Goal: Task Accomplishment & Management: Use online tool/utility

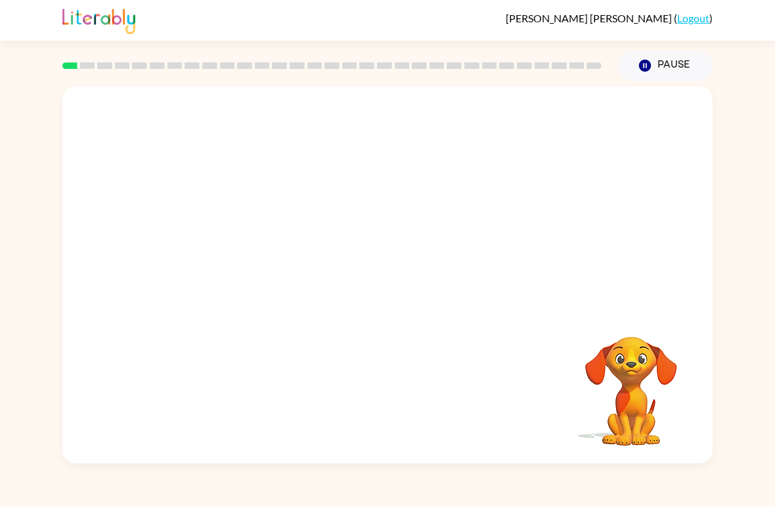
click at [664, 393] on video "Your browser must support playing .mp4 files to use Literably. Please try using…" at bounding box center [630, 381] width 131 height 131
click at [663, 393] on video "Your browser must support playing .mp4 files to use Literably. Please try using…" at bounding box center [630, 381] width 131 height 131
click at [673, 395] on video "Your browser must support playing .mp4 files to use Literably. Please try using…" at bounding box center [630, 381] width 131 height 131
click at [678, 414] on video "Your browser must support playing .mp4 files to use Literably. Please try using…" at bounding box center [630, 381] width 131 height 131
click at [657, 59] on button "Pause Pause" at bounding box center [664, 66] width 95 height 30
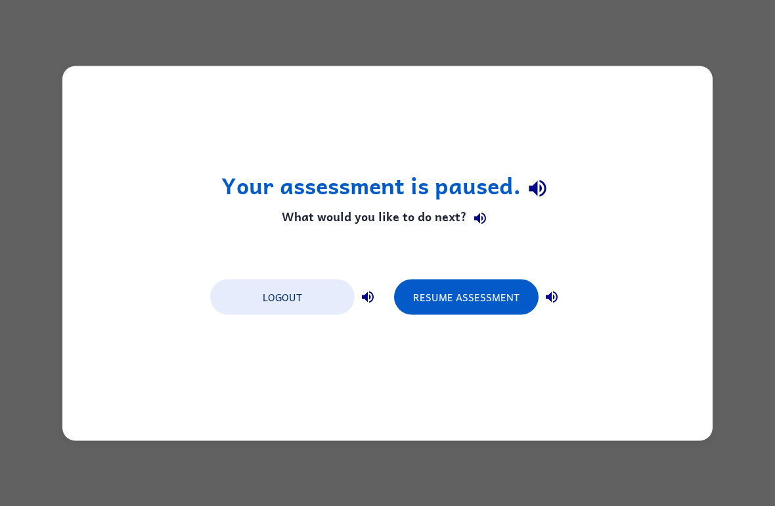
click at [457, 417] on div "Your assessment is paused. What would you like to do next? Logout Resume Assess…" at bounding box center [387, 253] width 650 height 375
click at [498, 295] on button "Resume Assessment" at bounding box center [466, 296] width 144 height 35
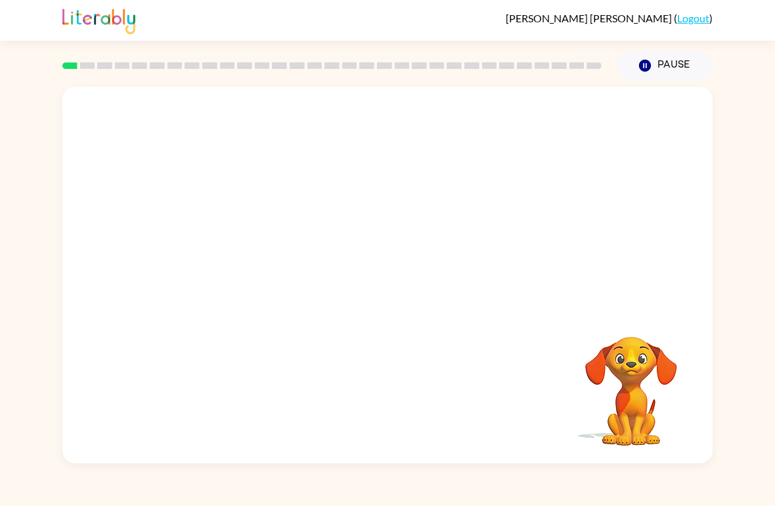
click at [676, 53] on button "Pause Pause" at bounding box center [664, 66] width 95 height 30
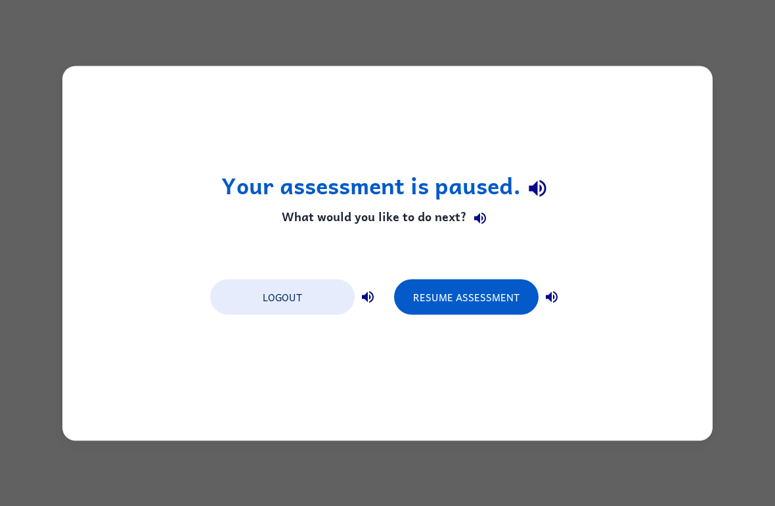
click at [465, 313] on button "Resume Assessment" at bounding box center [466, 296] width 144 height 35
click at [470, 318] on div "Logout Resume Assessment" at bounding box center [388, 296] width 368 height 50
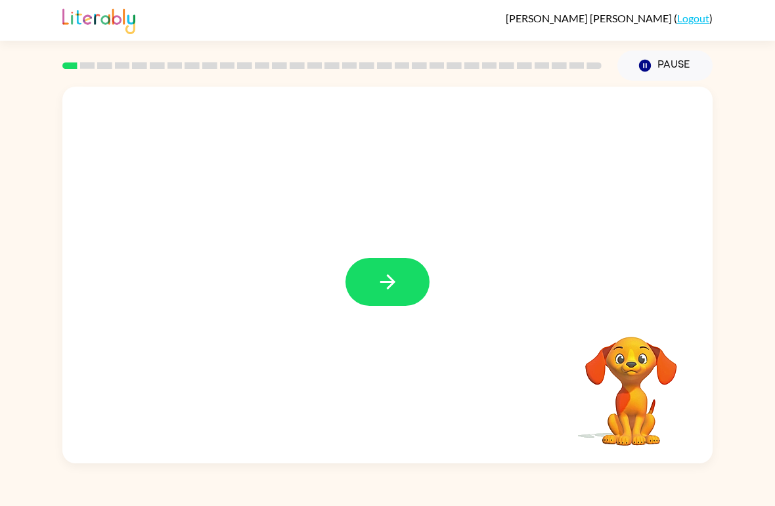
click at [393, 275] on icon "button" at bounding box center [387, 281] width 23 height 23
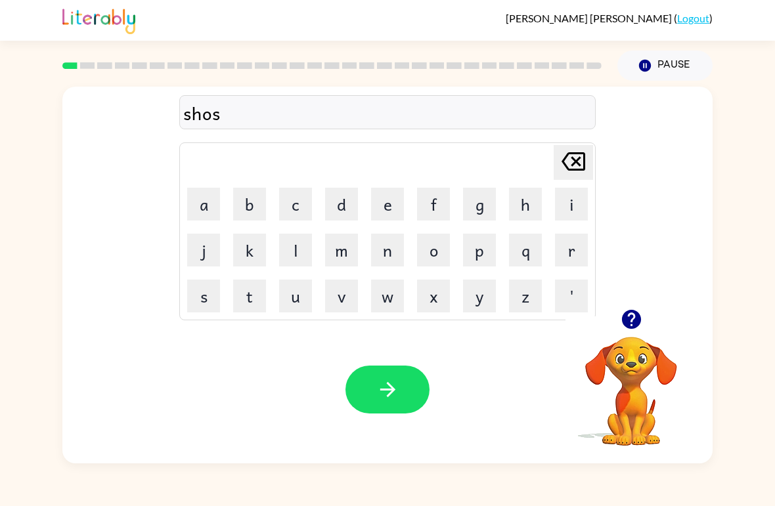
click at [394, 402] on button "button" at bounding box center [387, 390] width 84 height 48
click at [653, 315] on div at bounding box center [630, 319] width 131 height 33
click at [630, 354] on video "Your browser must support playing .mp4 files to use Literably. Please try using…" at bounding box center [630, 381] width 131 height 131
click at [639, 364] on video "Your browser must support playing .mp4 files to use Literably. Please try using…" at bounding box center [630, 381] width 131 height 131
click at [628, 322] on icon "button" at bounding box center [630, 319] width 19 height 19
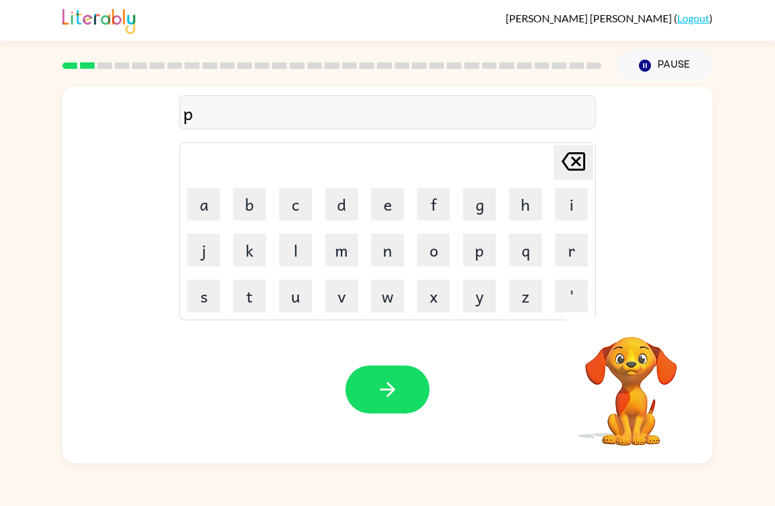
click at [310, 111] on div "p" at bounding box center [387, 113] width 408 height 28
click at [569, 167] on icon "[PERSON_NAME] last character input" at bounding box center [573, 162] width 32 height 32
click at [645, 316] on button "button" at bounding box center [630, 319] width 33 height 33
click at [202, 195] on button "a" at bounding box center [203, 204] width 33 height 33
click at [472, 255] on button "p" at bounding box center [479, 250] width 33 height 33
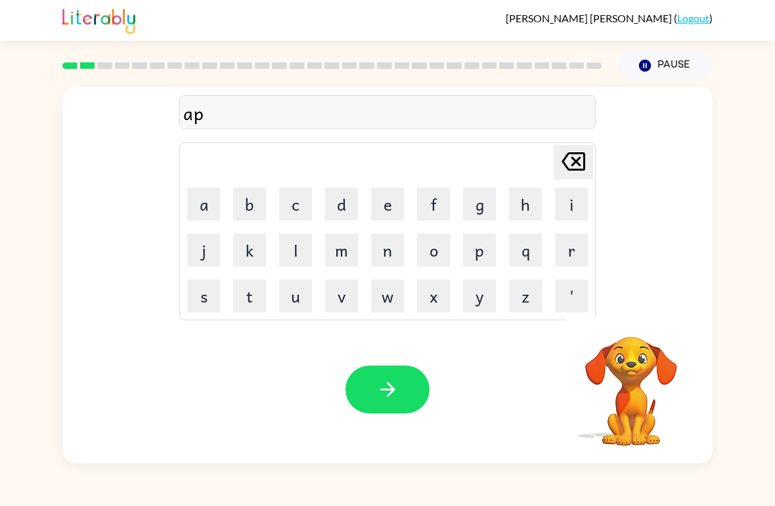
click at [472, 255] on button "p" at bounding box center [479, 250] width 33 height 33
click at [374, 205] on button "e" at bounding box center [387, 204] width 33 height 33
click at [200, 211] on button "a" at bounding box center [203, 204] width 33 height 33
click at [391, 263] on button "n" at bounding box center [387, 250] width 33 height 33
click at [572, 167] on icon "[PERSON_NAME] last character input" at bounding box center [573, 162] width 32 height 32
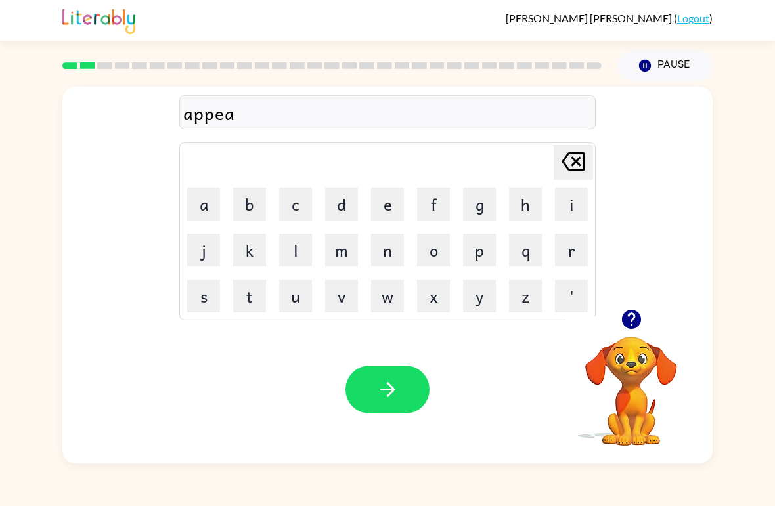
click at [571, 167] on icon "[PERSON_NAME] last character input" at bounding box center [573, 162] width 32 height 32
click at [571, 162] on icon "[PERSON_NAME] last character input" at bounding box center [573, 162] width 32 height 32
click at [578, 155] on icon at bounding box center [573, 161] width 24 height 18
click at [402, 214] on button "e" at bounding box center [387, 204] width 33 height 33
click at [584, 260] on button "r" at bounding box center [571, 250] width 33 height 33
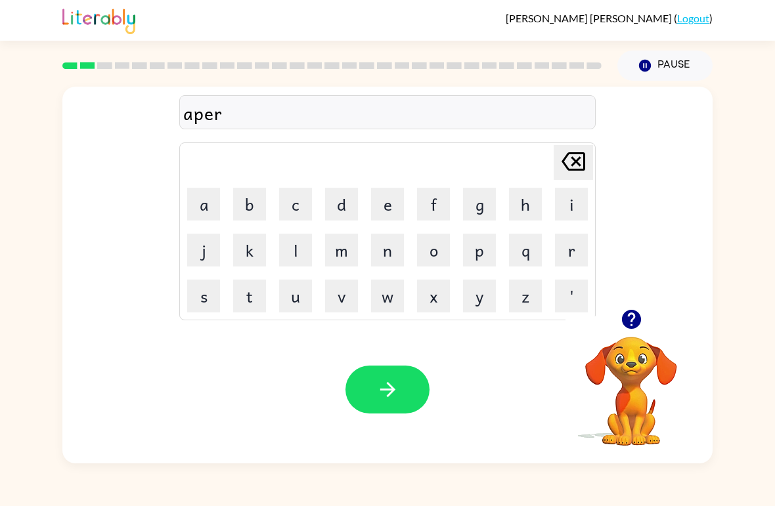
click at [207, 207] on button "a" at bounding box center [203, 204] width 33 height 33
click at [393, 246] on button "n" at bounding box center [387, 250] width 33 height 33
click at [195, 305] on button "s" at bounding box center [203, 296] width 33 height 33
click at [394, 217] on button "e" at bounding box center [387, 204] width 33 height 33
click at [287, 209] on button "c" at bounding box center [295, 204] width 33 height 33
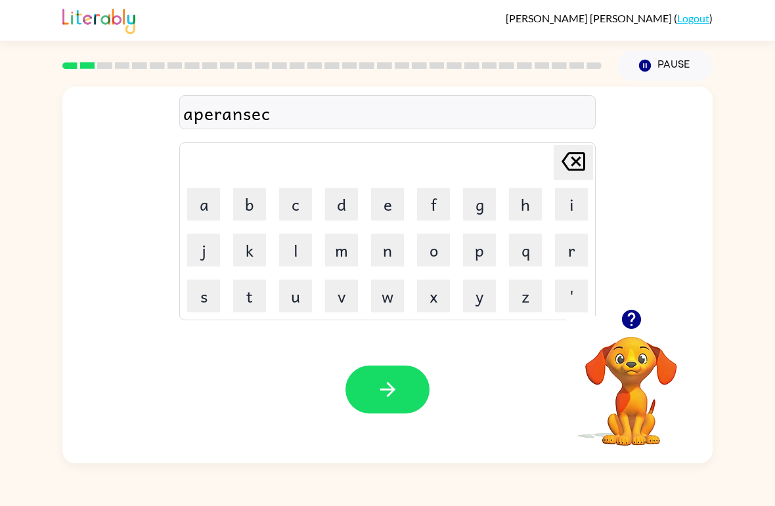
click at [574, 177] on icon "[PERSON_NAME] last character input" at bounding box center [573, 162] width 32 height 32
click at [576, 164] on icon "[PERSON_NAME] last character input" at bounding box center [573, 162] width 32 height 32
click at [298, 202] on button "c" at bounding box center [295, 204] width 33 height 33
click at [387, 195] on button "e" at bounding box center [387, 204] width 33 height 33
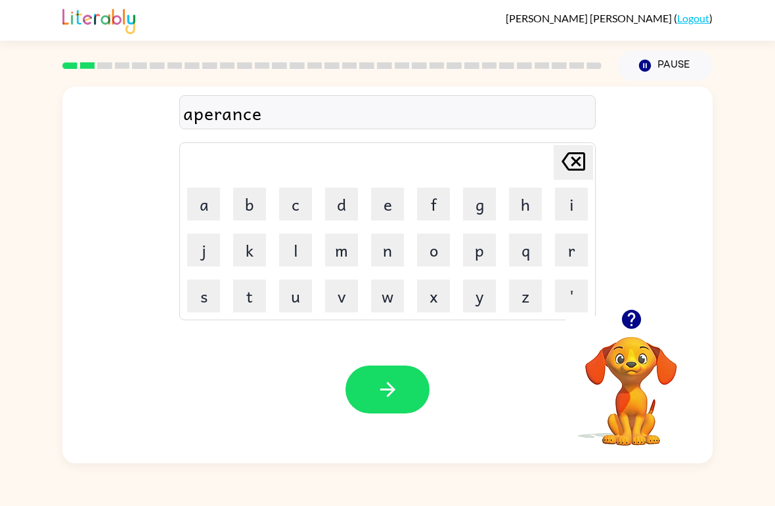
click at [187, 291] on button "s" at bounding box center [203, 296] width 33 height 33
click at [364, 385] on button "button" at bounding box center [387, 390] width 84 height 48
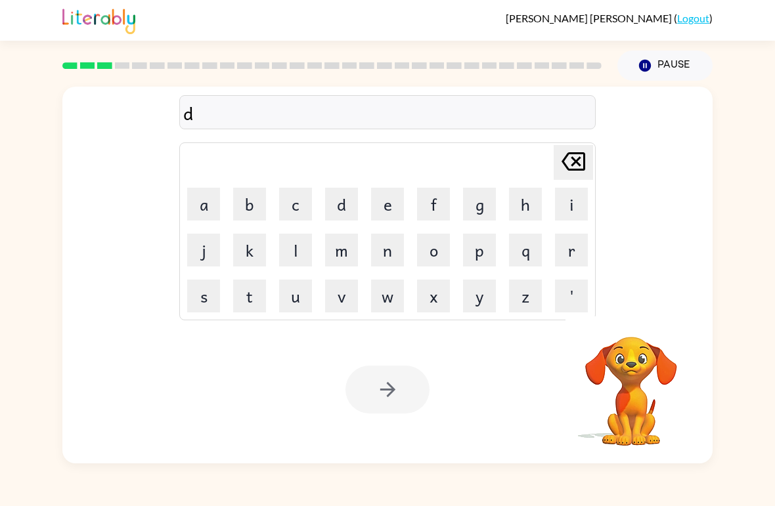
click at [565, 171] on icon "[PERSON_NAME] last character input" at bounding box center [573, 162] width 32 height 32
click at [571, 208] on button "i" at bounding box center [571, 204] width 33 height 33
click at [584, 154] on icon at bounding box center [573, 161] width 24 height 18
click at [563, 260] on button "r" at bounding box center [571, 250] width 33 height 33
click at [389, 209] on button "e" at bounding box center [387, 204] width 33 height 33
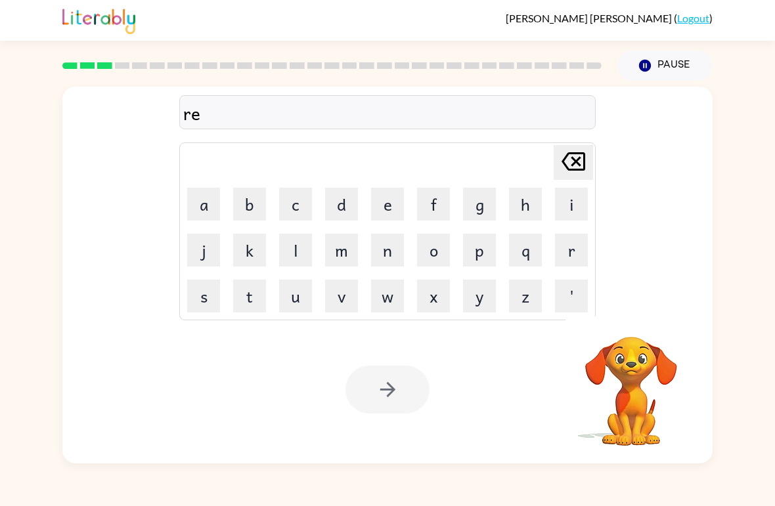
click at [307, 242] on button "l" at bounding box center [295, 250] width 33 height 33
click at [306, 242] on button "l" at bounding box center [295, 250] width 33 height 33
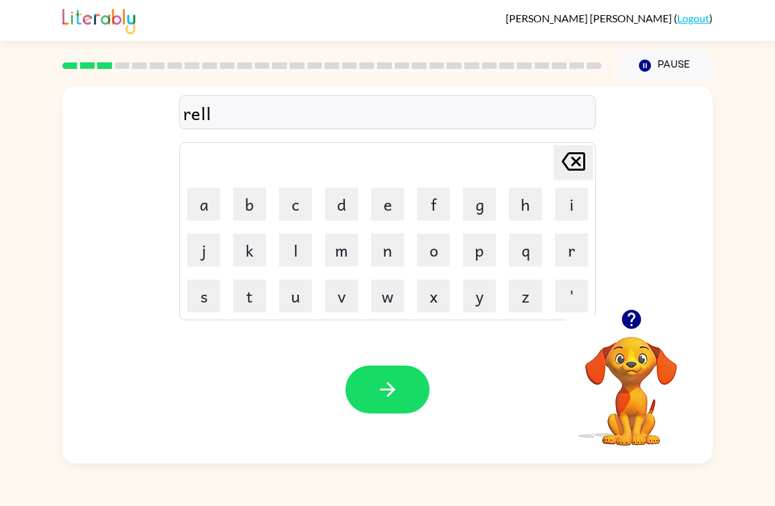
click at [573, 158] on icon at bounding box center [573, 161] width 24 height 18
click at [573, 158] on icon "[PERSON_NAME] last character input" at bounding box center [573, 162] width 32 height 32
click at [574, 167] on icon "[PERSON_NAME] last character input" at bounding box center [573, 162] width 32 height 32
click at [379, 205] on button "e" at bounding box center [387, 204] width 33 height 33
click at [201, 205] on button "a" at bounding box center [203, 204] width 33 height 33
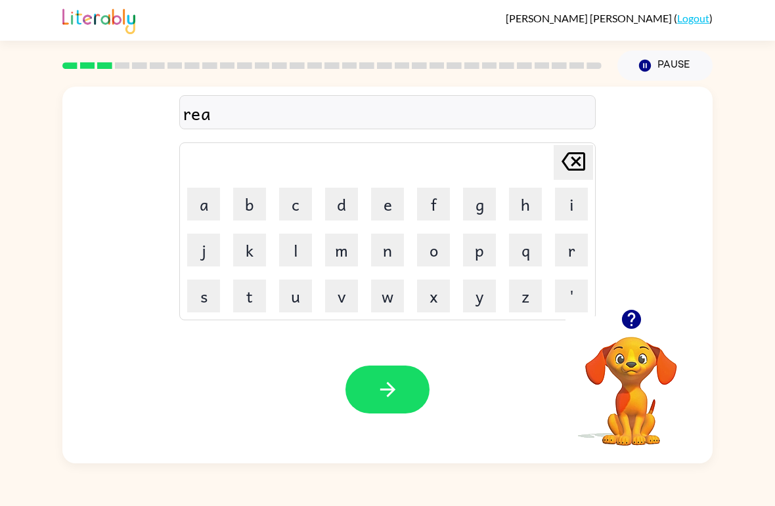
click at [295, 255] on button "l" at bounding box center [295, 250] width 33 height 33
click at [295, 254] on button "l" at bounding box center [295, 250] width 33 height 33
click at [569, 204] on button "i" at bounding box center [571, 204] width 33 height 33
click at [242, 301] on button "t" at bounding box center [249, 296] width 33 height 33
click at [466, 296] on button "y" at bounding box center [479, 296] width 33 height 33
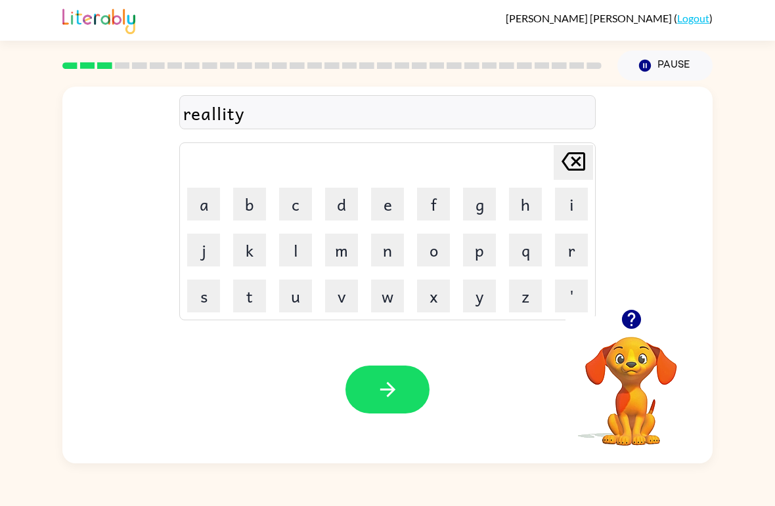
click at [362, 406] on button "button" at bounding box center [387, 390] width 84 height 48
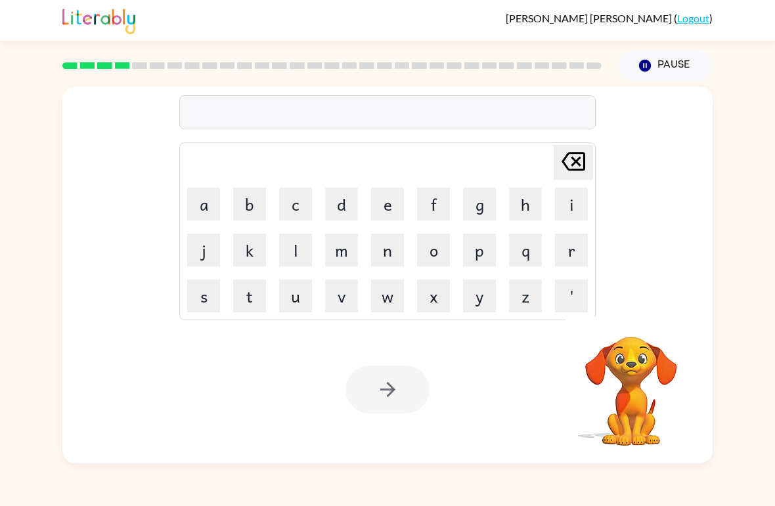
click at [280, 255] on button "l" at bounding box center [295, 250] width 33 height 33
click at [576, 165] on icon "[PERSON_NAME] last character input" at bounding box center [573, 162] width 32 height 32
click at [639, 311] on icon "button" at bounding box center [631, 319] width 23 height 23
click at [395, 200] on button "e" at bounding box center [387, 204] width 33 height 33
click at [300, 243] on button "l" at bounding box center [295, 250] width 33 height 33
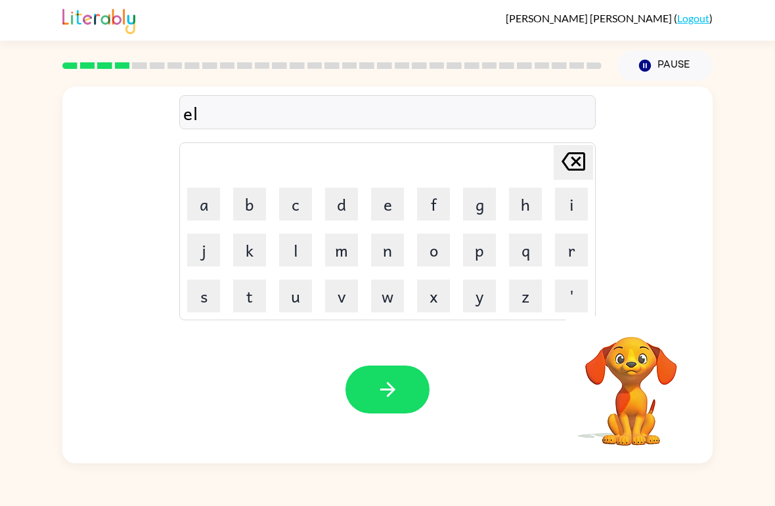
click at [393, 211] on button "e" at bounding box center [387, 204] width 33 height 33
click at [355, 259] on button "m" at bounding box center [341, 250] width 33 height 33
click at [442, 252] on button "o" at bounding box center [433, 250] width 33 height 33
click at [366, 249] on td "n" at bounding box center [387, 250] width 45 height 45
click at [403, 276] on td "w" at bounding box center [387, 296] width 45 height 45
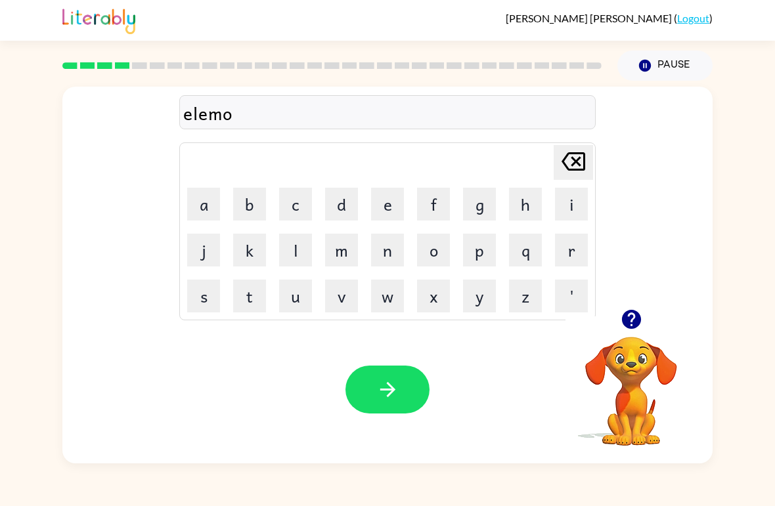
click at [394, 253] on button "n" at bounding box center [387, 250] width 33 height 33
click at [200, 200] on button "a" at bounding box center [203, 204] width 33 height 33
click at [338, 195] on button "d" at bounding box center [341, 204] width 33 height 33
click at [395, 210] on button "e" at bounding box center [387, 204] width 33 height 33
click at [412, 387] on button "button" at bounding box center [387, 390] width 84 height 48
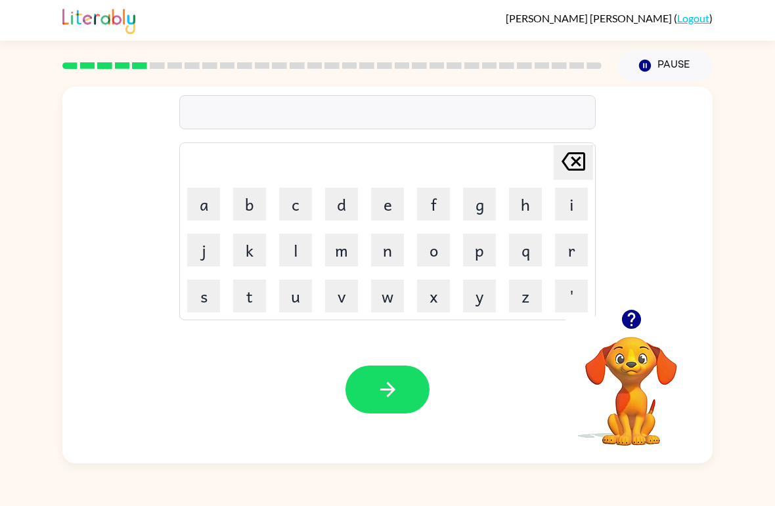
click at [343, 213] on button "d" at bounding box center [341, 204] width 33 height 33
click at [293, 301] on button "u" at bounding box center [295, 296] width 33 height 33
click at [495, 266] on button "p" at bounding box center [479, 250] width 33 height 33
click at [303, 252] on button "l" at bounding box center [295, 250] width 33 height 33
click at [572, 204] on button "i" at bounding box center [571, 204] width 33 height 33
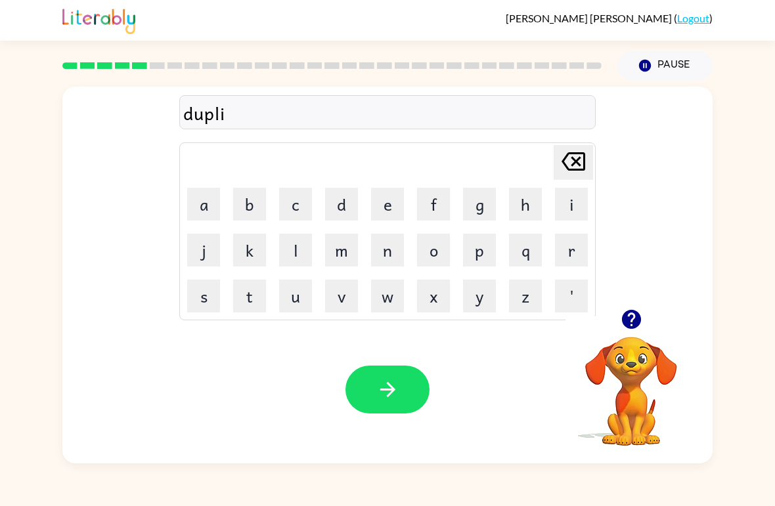
click at [306, 195] on button "c" at bounding box center [295, 204] width 33 height 33
click at [206, 291] on button "s" at bounding box center [203, 296] width 33 height 33
click at [590, 163] on button "[PERSON_NAME] last character input" at bounding box center [572, 162] width 39 height 35
click at [207, 211] on button "a" at bounding box center [203, 204] width 33 height 33
click at [244, 286] on button "t" at bounding box center [249, 296] width 33 height 33
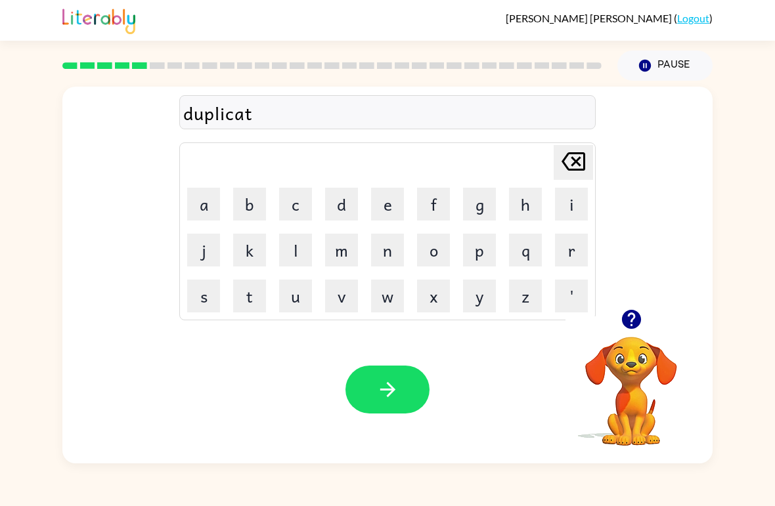
click at [403, 205] on button "e" at bounding box center [387, 204] width 33 height 33
click at [366, 398] on button "button" at bounding box center [387, 390] width 84 height 48
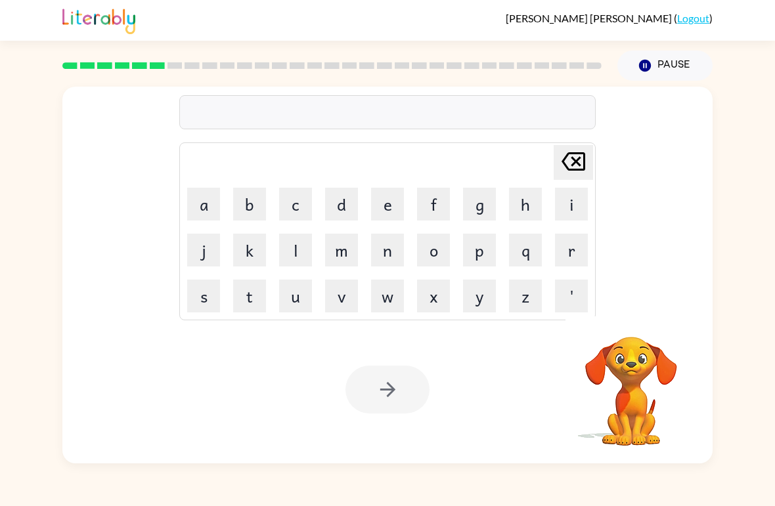
click at [206, 194] on button "a" at bounding box center [203, 204] width 33 height 33
click at [297, 214] on button "c" at bounding box center [295, 204] width 33 height 33
click at [217, 196] on button "a" at bounding box center [203, 204] width 33 height 33
click at [572, 211] on button "i" at bounding box center [571, 204] width 33 height 33
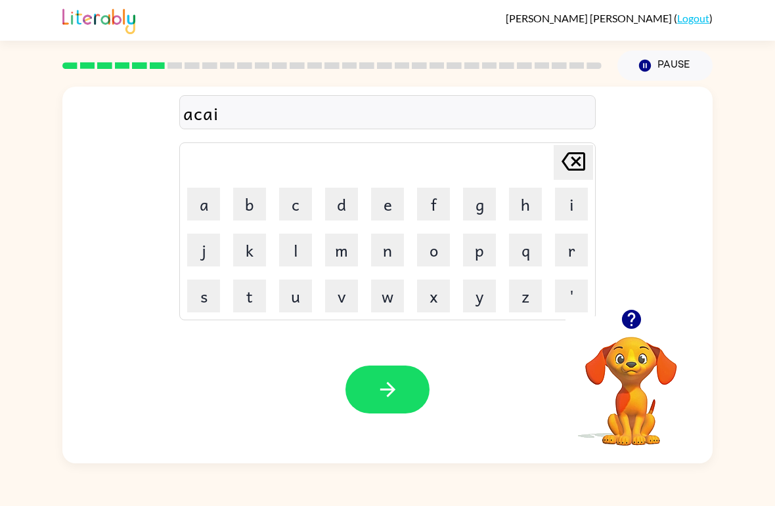
click at [248, 311] on button "t" at bounding box center [249, 296] width 33 height 33
click at [442, 262] on button "o" at bounding box center [433, 250] width 33 height 33
click at [576, 146] on icon "[PERSON_NAME] last character input" at bounding box center [573, 162] width 32 height 32
click at [574, 144] on table "[PERSON_NAME] last character input a b c d e f g h i j k l m n o p q r s t u v …" at bounding box center [387, 231] width 415 height 177
click at [567, 166] on icon "[PERSON_NAME] last character input" at bounding box center [573, 162] width 32 height 32
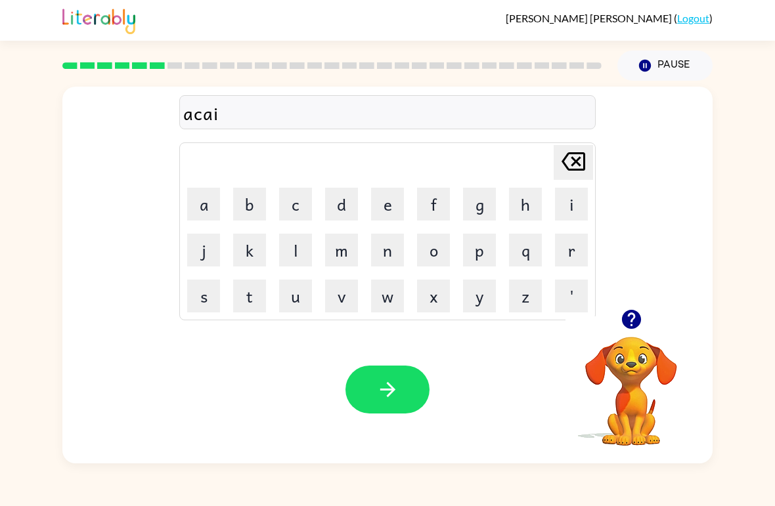
click at [567, 166] on icon "[PERSON_NAME] last character input" at bounding box center [573, 162] width 32 height 32
click at [582, 171] on icon at bounding box center [573, 161] width 24 height 18
click at [581, 170] on icon at bounding box center [573, 161] width 24 height 18
click at [600, 165] on div "a [PERSON_NAME] last character input a b c d e f g h i j k l m n o p q r s t u …" at bounding box center [387, 198] width 650 height 223
click at [563, 175] on icon "[PERSON_NAME] last character input" at bounding box center [573, 162] width 32 height 32
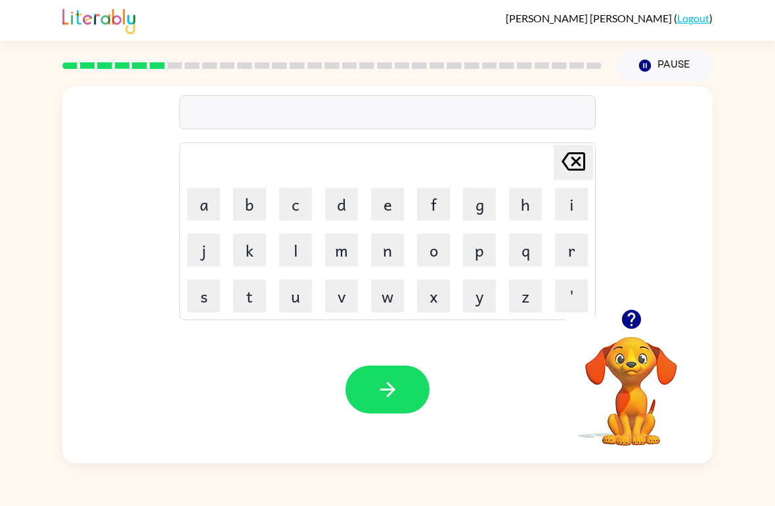
click at [343, 303] on button "v" at bounding box center [341, 296] width 33 height 33
click at [204, 211] on button "a" at bounding box center [203, 204] width 33 height 33
click at [310, 195] on button "c" at bounding box center [295, 204] width 33 height 33
click at [205, 212] on button "a" at bounding box center [203, 204] width 33 height 33
click at [265, 297] on button "t" at bounding box center [249, 296] width 33 height 33
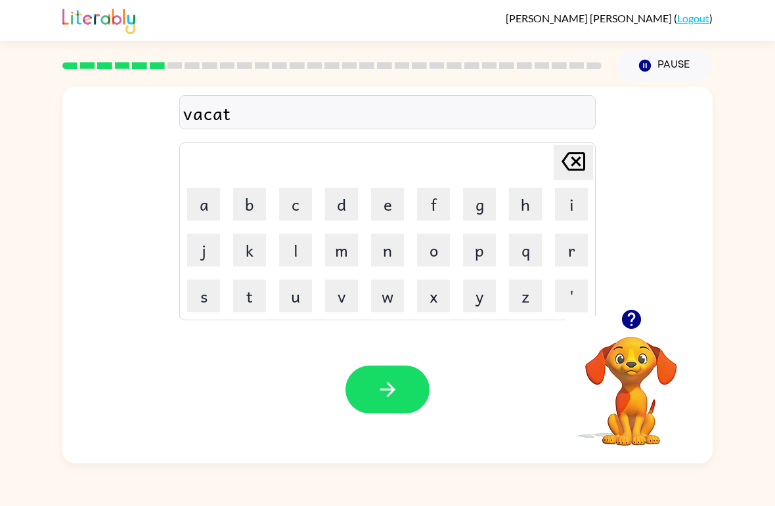
click at [586, 212] on button "i" at bounding box center [571, 204] width 33 height 33
click at [437, 255] on button "o" at bounding box center [433, 250] width 33 height 33
click at [393, 254] on button "n" at bounding box center [387, 250] width 33 height 33
click at [402, 405] on button "button" at bounding box center [387, 390] width 84 height 48
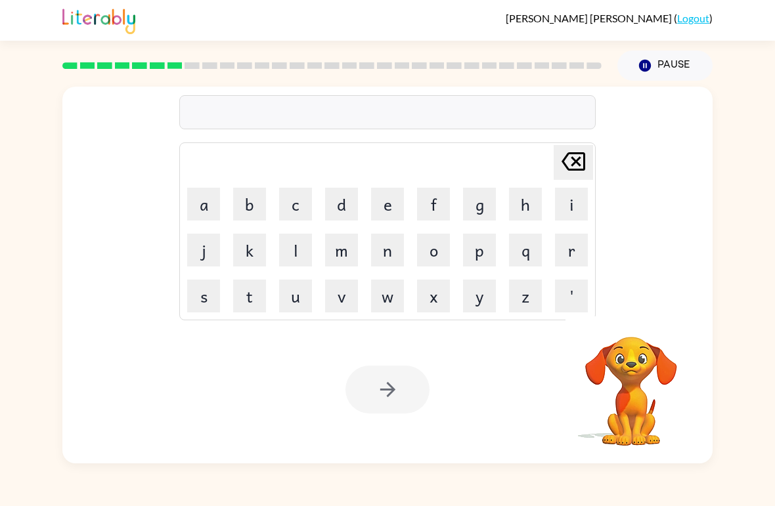
click at [481, 256] on button "p" at bounding box center [479, 250] width 33 height 33
click at [432, 258] on button "o" at bounding box center [433, 250] width 33 height 33
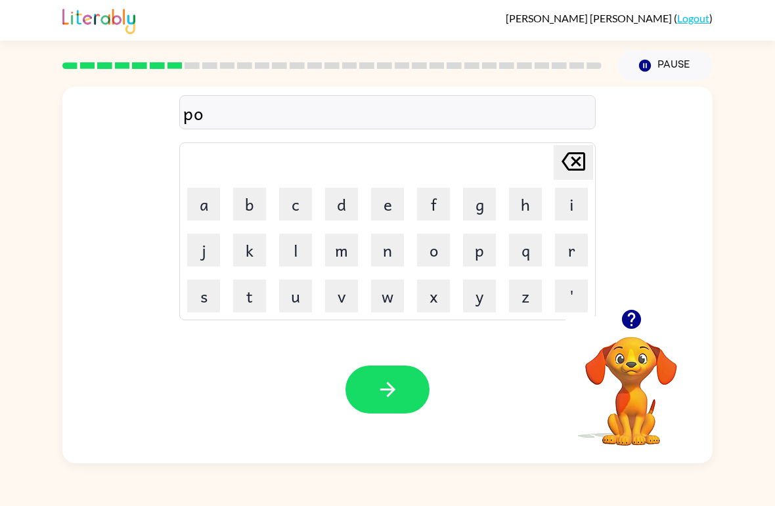
click at [352, 209] on button "d" at bounding box center [341, 204] width 33 height 33
click at [291, 251] on button "l" at bounding box center [295, 250] width 33 height 33
click at [292, 253] on button "l" at bounding box center [295, 250] width 33 height 33
click at [383, 203] on button "e" at bounding box center [387, 204] width 33 height 33
click at [385, 383] on icon "button" at bounding box center [387, 389] width 23 height 23
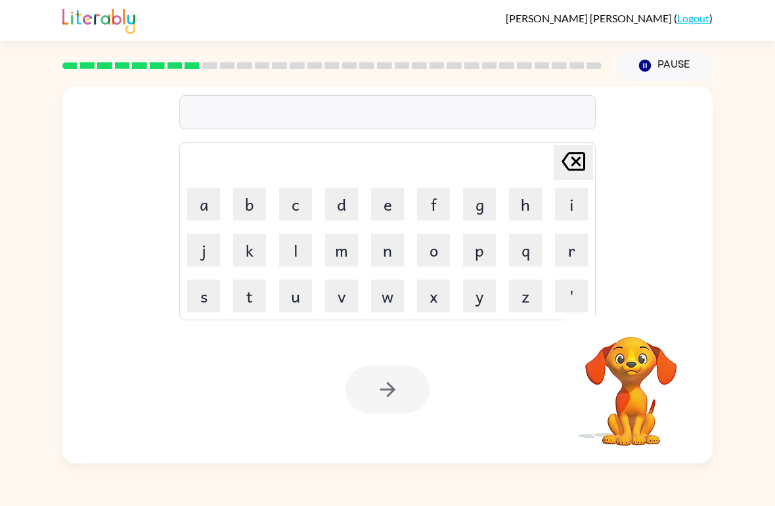
click at [469, 259] on button "p" at bounding box center [479, 250] width 33 height 33
click at [204, 205] on button "a" at bounding box center [203, 204] width 33 height 33
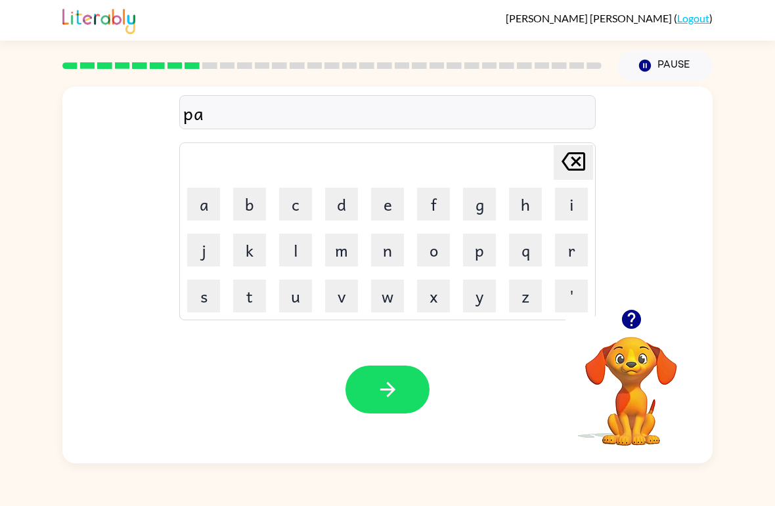
click at [263, 289] on button "t" at bounding box center [249, 296] width 33 height 33
click at [569, 217] on button "i" at bounding box center [571, 204] width 33 height 33
click at [303, 211] on button "c" at bounding box center [295, 204] width 33 height 33
click at [203, 200] on button "a" at bounding box center [203, 204] width 33 height 33
click at [282, 263] on button "l" at bounding box center [295, 250] width 33 height 33
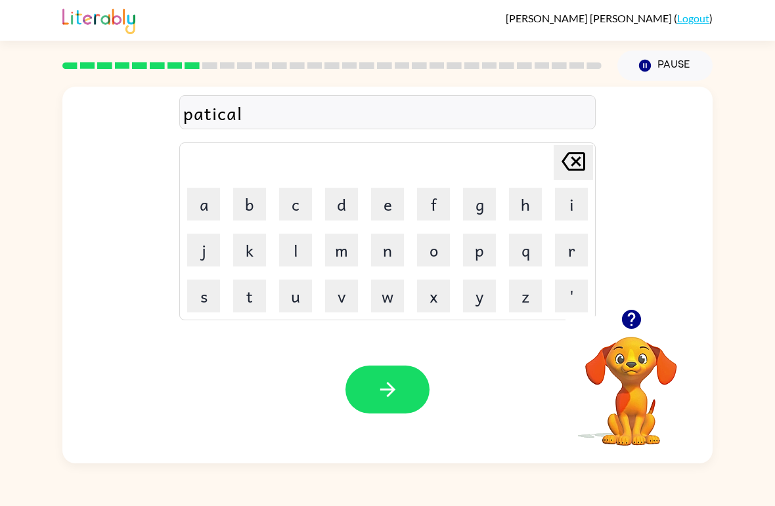
click at [397, 390] on icon "button" at bounding box center [387, 389] width 23 height 23
click at [565, 259] on button "r" at bounding box center [571, 250] width 33 height 33
click at [384, 194] on button "e" at bounding box center [387, 204] width 33 height 33
click at [301, 204] on button "c" at bounding box center [295, 204] width 33 height 33
click at [213, 199] on button "a" at bounding box center [203, 204] width 33 height 33
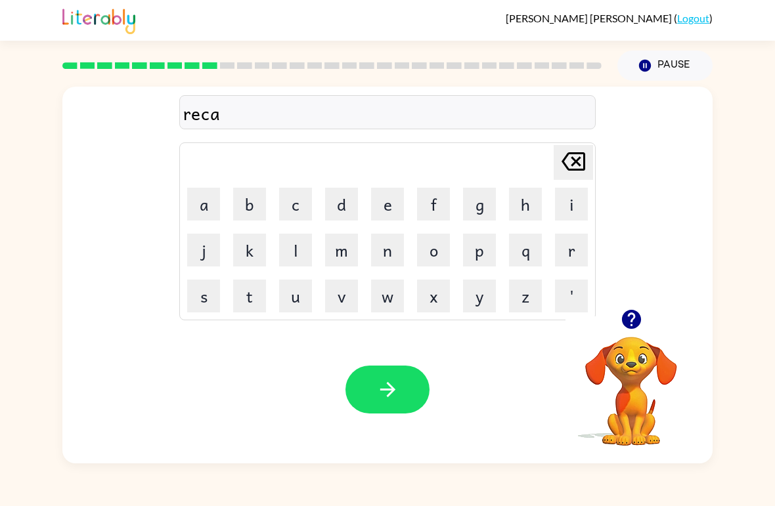
click at [487, 253] on button "p" at bounding box center [479, 250] width 33 height 33
click at [252, 290] on button "t" at bounding box center [249, 296] width 33 height 33
click at [297, 299] on button "u" at bounding box center [295, 296] width 33 height 33
click at [586, 238] on button "r" at bounding box center [571, 250] width 33 height 33
click at [384, 211] on button "e" at bounding box center [387, 204] width 33 height 33
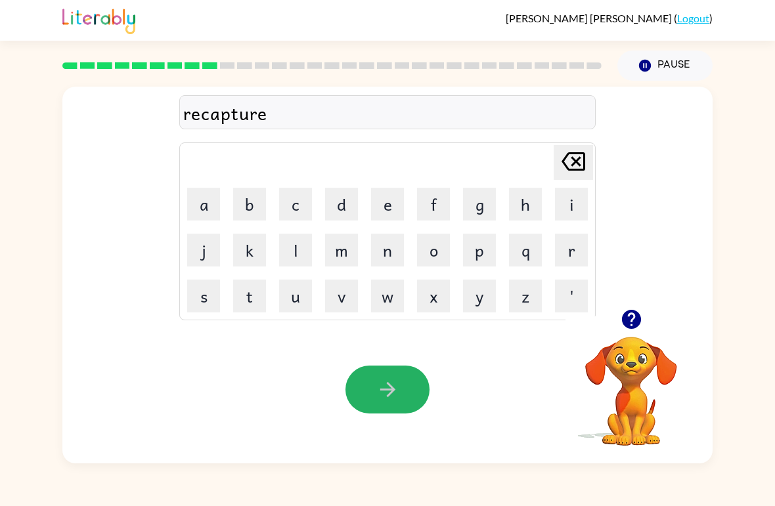
click at [372, 374] on button "button" at bounding box center [387, 390] width 84 height 48
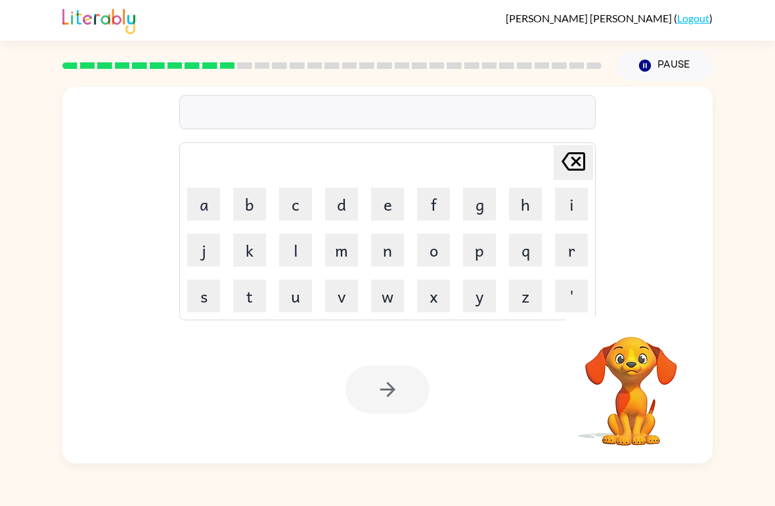
click at [488, 245] on button "p" at bounding box center [479, 250] width 33 height 33
click at [580, 240] on button "r" at bounding box center [571, 250] width 33 height 33
click at [385, 209] on button "e" at bounding box center [387, 204] width 33 height 33
click at [194, 308] on button "s" at bounding box center [203, 296] width 33 height 33
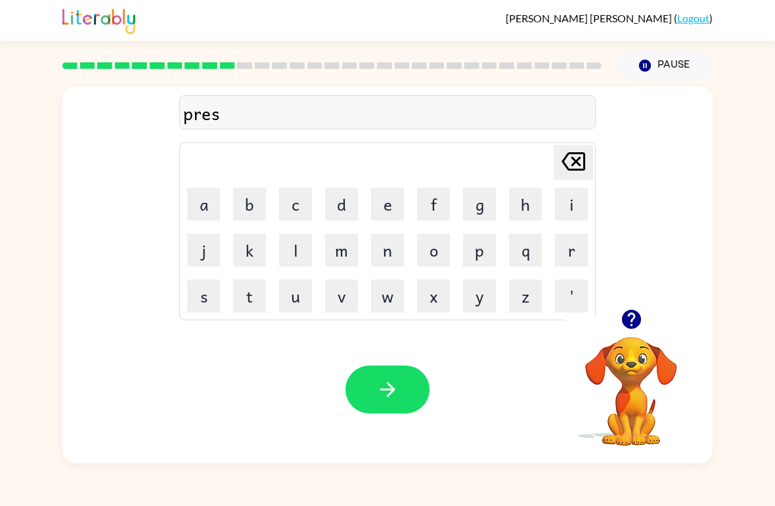
click at [298, 201] on button "c" at bounding box center [295, 204] width 33 height 33
click at [540, 210] on button "h" at bounding box center [525, 204] width 33 height 33
click at [443, 230] on td "o" at bounding box center [433, 250] width 45 height 45
click at [442, 230] on td "o" at bounding box center [433, 250] width 45 height 45
click at [438, 253] on button "o" at bounding box center [433, 250] width 33 height 33
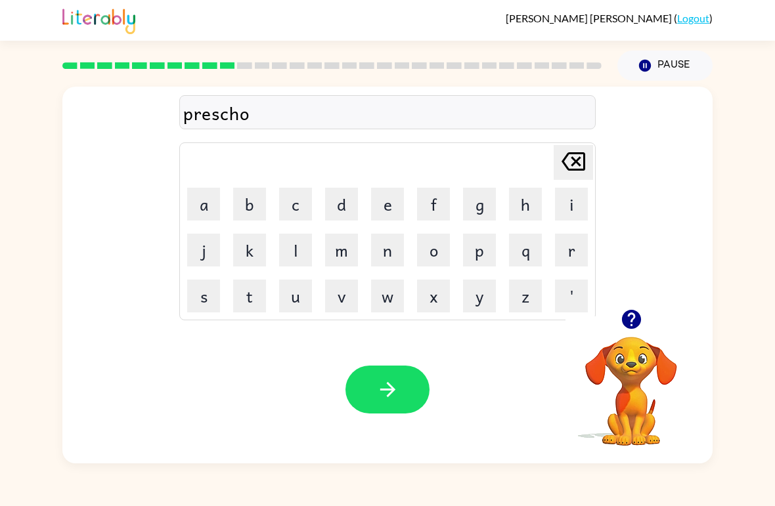
click at [444, 248] on button "o" at bounding box center [433, 250] width 33 height 33
click at [311, 249] on button "l" at bounding box center [295, 250] width 33 height 33
click at [388, 384] on icon "button" at bounding box center [386, 389] width 15 height 15
click at [305, 200] on button "c" at bounding box center [295, 204] width 33 height 33
click at [576, 255] on button "r" at bounding box center [571, 250] width 33 height 33
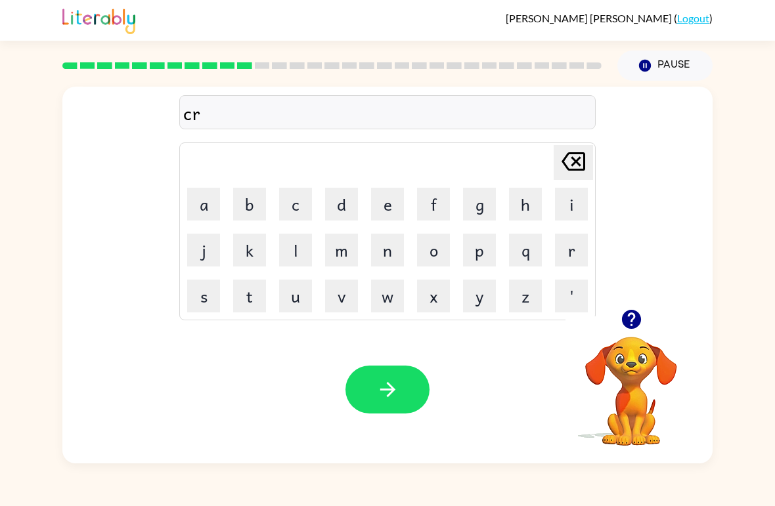
click at [205, 212] on button "a" at bounding box center [203, 204] width 33 height 33
click at [347, 301] on button "v" at bounding box center [341, 296] width 33 height 33
click at [386, 207] on button "e" at bounding box center [387, 204] width 33 height 33
click at [364, 380] on button "button" at bounding box center [387, 390] width 84 height 48
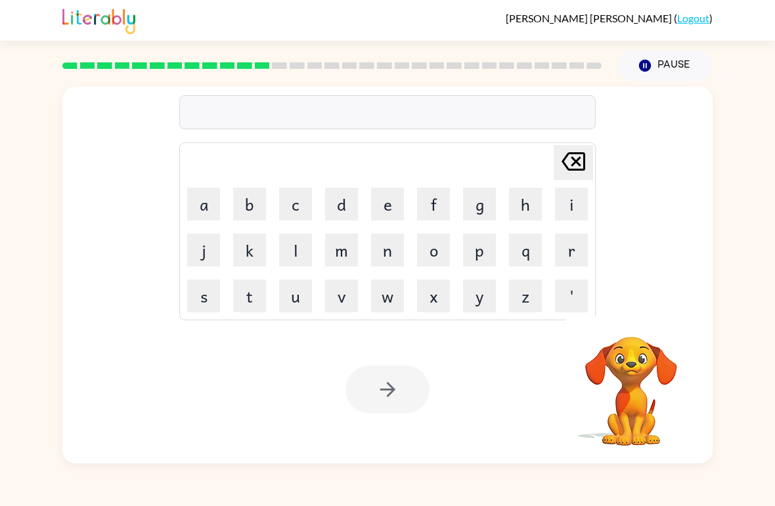
click at [340, 204] on button "d" at bounding box center [341, 204] width 33 height 33
click at [372, 215] on button "e" at bounding box center [387, 204] width 33 height 33
click at [309, 206] on button "c" at bounding box center [295, 204] width 33 height 33
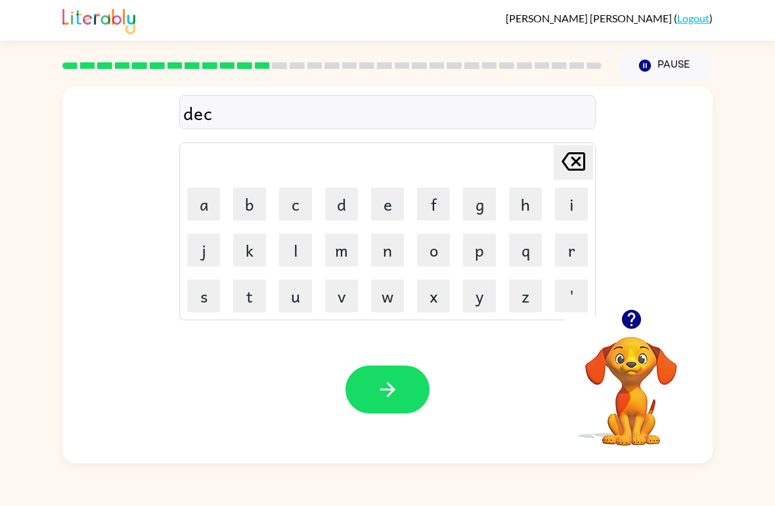
click at [253, 292] on button "t" at bounding box center [249, 296] width 33 height 33
click at [204, 218] on button "a" at bounding box center [203, 204] width 33 height 33
click at [347, 206] on button "d" at bounding box center [341, 204] width 33 height 33
click at [385, 215] on button "e" at bounding box center [387, 204] width 33 height 33
click at [400, 414] on button "button" at bounding box center [387, 390] width 84 height 48
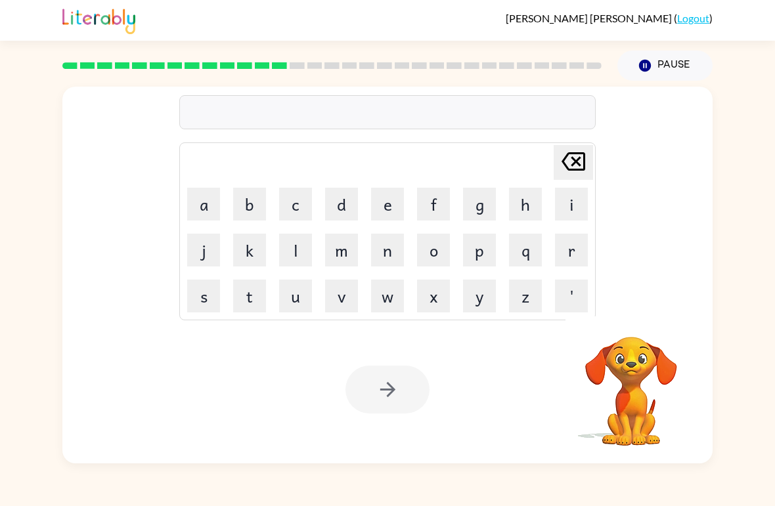
click at [485, 244] on button "p" at bounding box center [479, 250] width 33 height 33
click at [202, 200] on button "a" at bounding box center [203, 204] width 33 height 33
click at [481, 301] on button "y" at bounding box center [479, 296] width 33 height 33
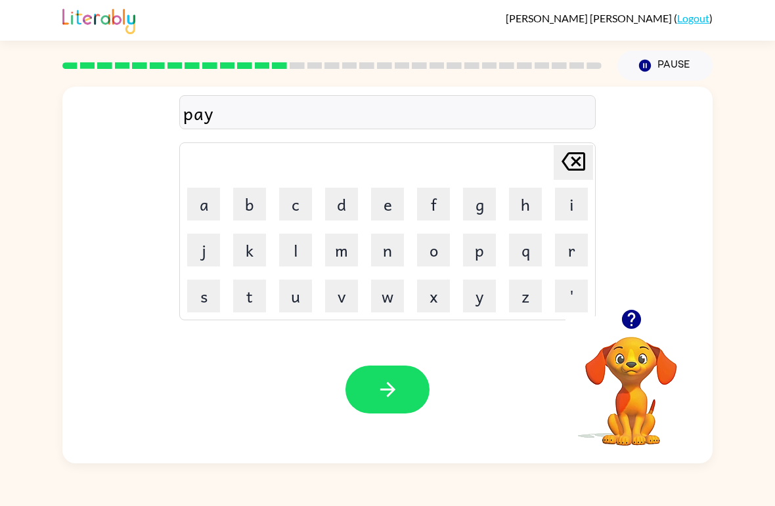
click at [353, 253] on button "m" at bounding box center [341, 250] width 33 height 33
click at [403, 203] on button "e" at bounding box center [387, 204] width 33 height 33
click at [395, 246] on button "n" at bounding box center [387, 250] width 33 height 33
click at [253, 309] on button "t" at bounding box center [249, 296] width 33 height 33
click at [373, 377] on button "button" at bounding box center [387, 390] width 84 height 48
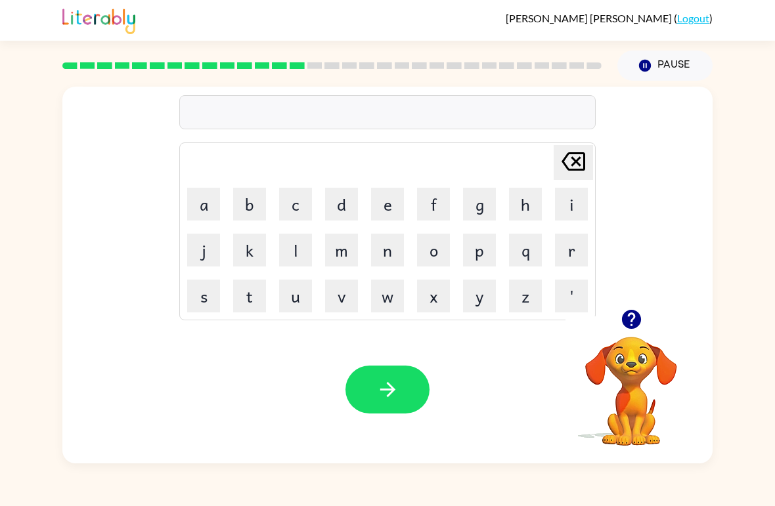
click at [350, 242] on button "m" at bounding box center [341, 250] width 33 height 33
click at [196, 200] on button "a" at bounding box center [203, 204] width 33 height 33
click at [481, 210] on button "g" at bounding box center [479, 204] width 33 height 33
click at [435, 252] on button "o" at bounding box center [433, 250] width 33 height 33
click at [566, 173] on icon "[PERSON_NAME] last character input" at bounding box center [573, 162] width 32 height 32
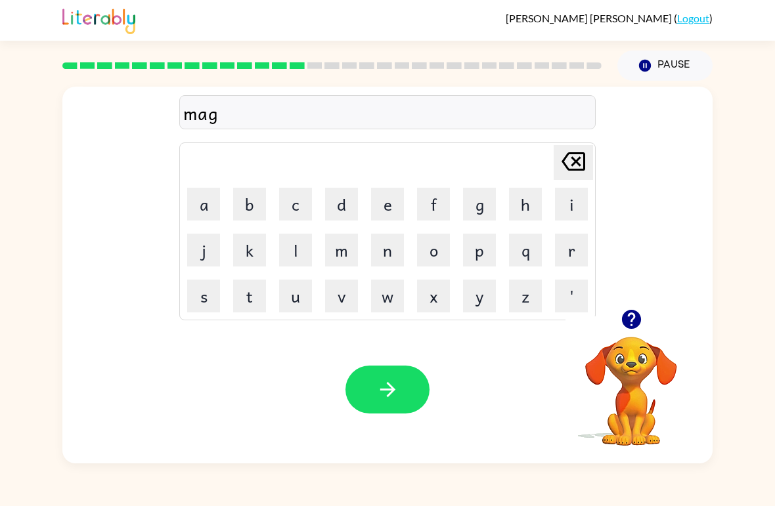
click at [291, 300] on button "u" at bounding box center [295, 296] width 33 height 33
click at [579, 257] on button "r" at bounding box center [571, 250] width 33 height 33
click at [387, 200] on button "e" at bounding box center [387, 204] width 33 height 33
click at [374, 381] on button "button" at bounding box center [387, 390] width 84 height 48
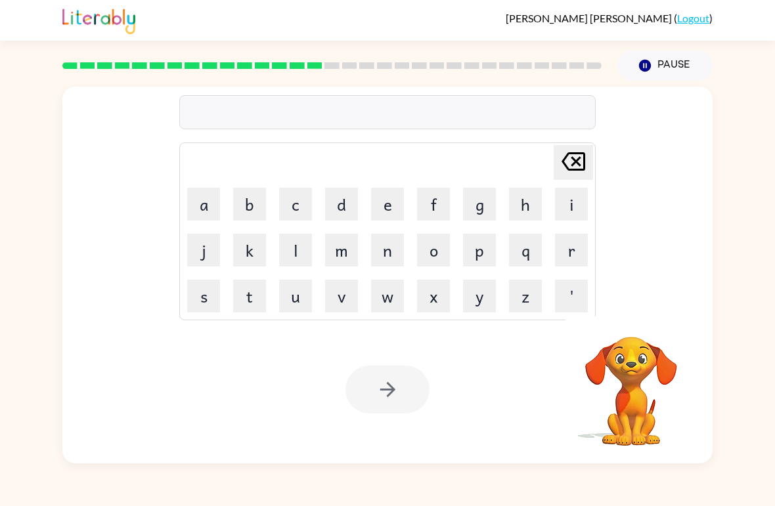
click at [202, 295] on button "s" at bounding box center [203, 296] width 33 height 33
click at [475, 261] on button "p" at bounding box center [479, 250] width 33 height 33
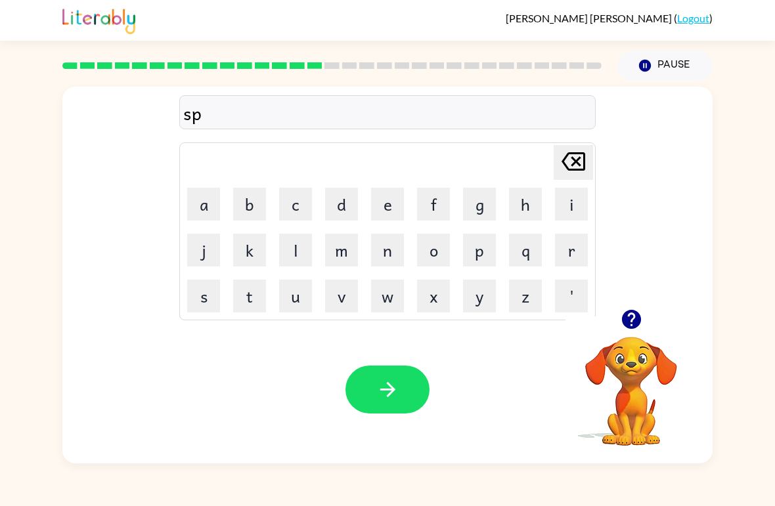
click at [202, 202] on button "a" at bounding box center [203, 204] width 33 height 33
click at [580, 266] on button "r" at bounding box center [571, 250] width 33 height 33
click at [250, 246] on button "k" at bounding box center [249, 250] width 33 height 33
click at [402, 391] on button "button" at bounding box center [387, 390] width 84 height 48
click at [475, 259] on button "p" at bounding box center [479, 250] width 33 height 33
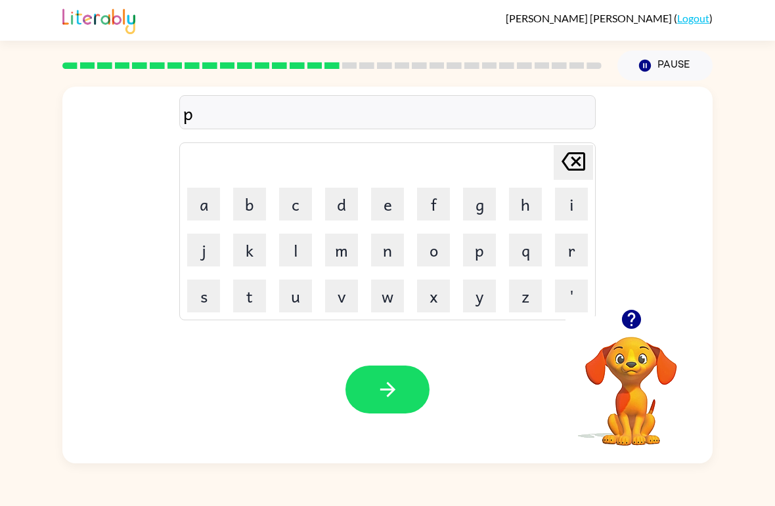
click at [203, 211] on button "a" at bounding box center [203, 204] width 33 height 33
click at [302, 247] on button "l" at bounding box center [295, 250] width 33 height 33
click at [383, 400] on icon "button" at bounding box center [387, 389] width 23 height 23
click at [200, 297] on button "s" at bounding box center [203, 296] width 33 height 33
click at [488, 266] on button "p" at bounding box center [479, 250] width 33 height 33
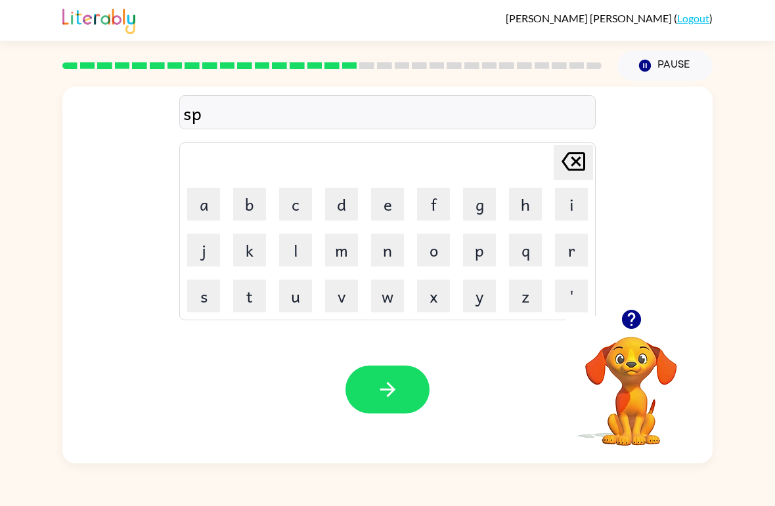
click at [584, 210] on button "i" at bounding box center [571, 204] width 33 height 33
click at [391, 254] on button "n" at bounding box center [387, 250] width 33 height 33
click at [595, 213] on div "[PERSON_NAME] last character input a b c d e f g h i j k l m n o p q r s t u v …" at bounding box center [387, 231] width 416 height 178
click at [559, 213] on button "i" at bounding box center [571, 204] width 33 height 33
click at [391, 264] on button "n" at bounding box center [387, 250] width 33 height 33
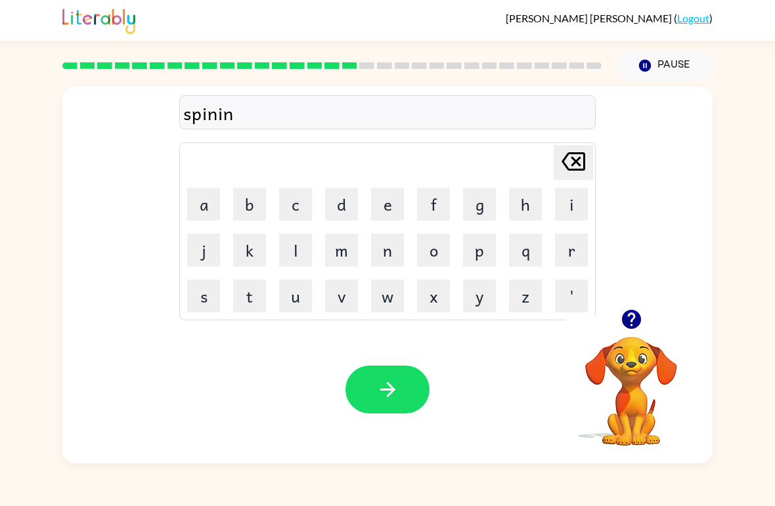
click at [482, 209] on button "g" at bounding box center [479, 204] width 33 height 33
click at [408, 382] on button "button" at bounding box center [387, 390] width 84 height 48
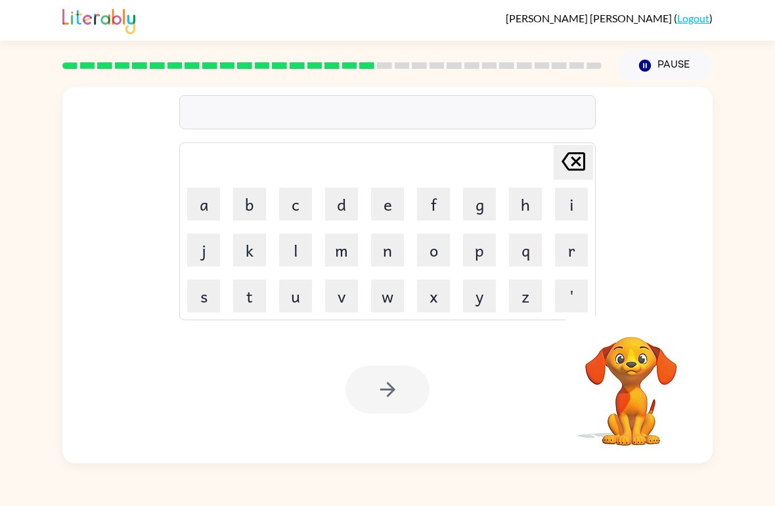
click at [479, 208] on button "g" at bounding box center [479, 204] width 33 height 33
click at [575, 249] on button "r" at bounding box center [571, 250] width 33 height 33
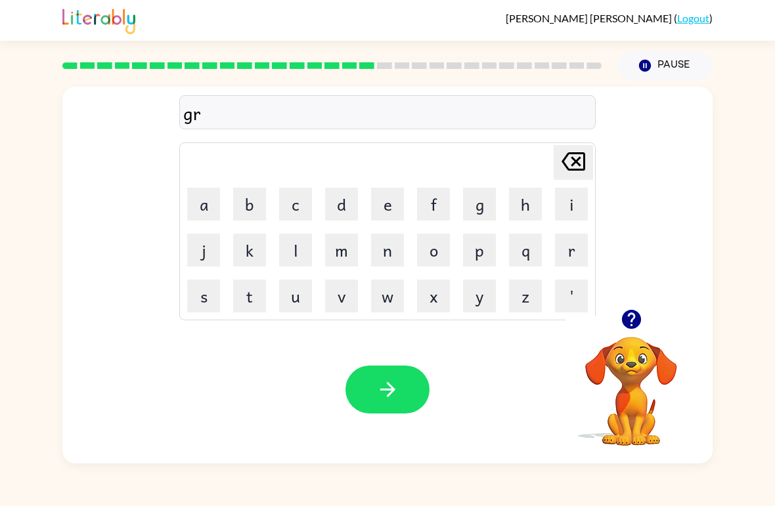
click at [297, 297] on button "u" at bounding box center [295, 296] width 33 height 33
click at [343, 249] on button "m" at bounding box center [341, 250] width 33 height 33
click at [494, 245] on button "p" at bounding box center [479, 250] width 33 height 33
click at [576, 200] on button "i" at bounding box center [571, 204] width 33 height 33
click at [381, 216] on button "e" at bounding box center [387, 204] width 33 height 33
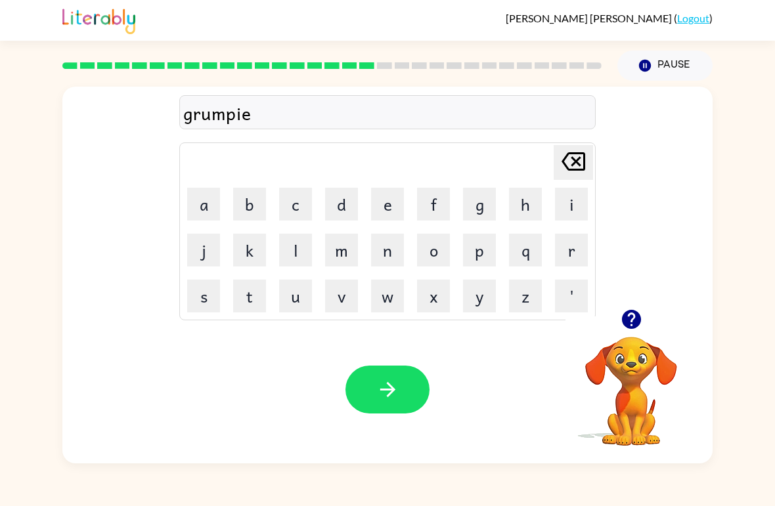
click at [209, 291] on button "s" at bounding box center [203, 296] width 33 height 33
click at [254, 289] on button "t" at bounding box center [249, 296] width 33 height 33
click at [416, 392] on button "button" at bounding box center [387, 390] width 84 height 48
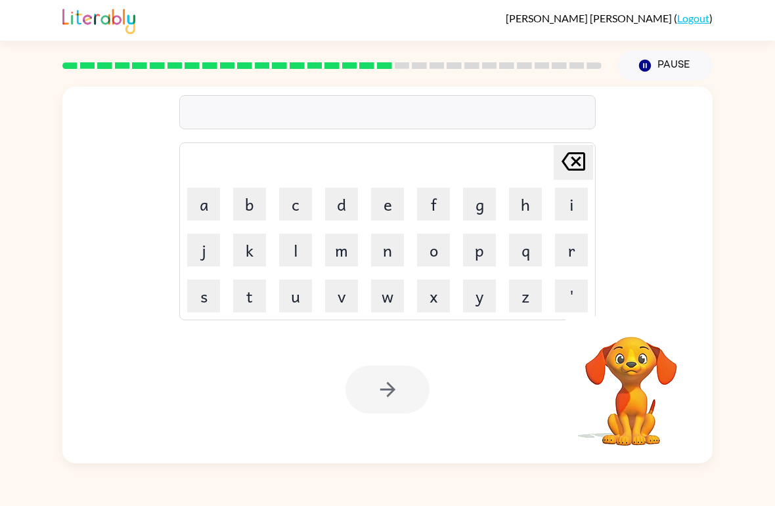
click at [392, 262] on button "n" at bounding box center [387, 250] width 33 height 33
click at [306, 205] on button "c" at bounding box center [295, 204] width 33 height 33
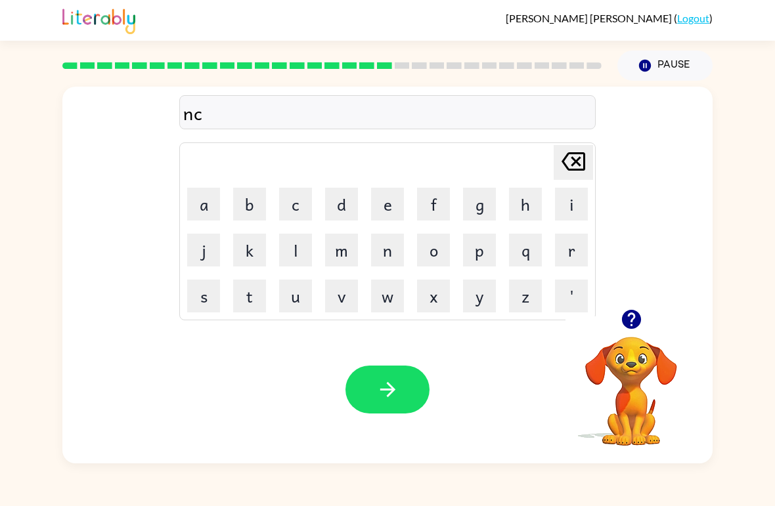
click at [576, 178] on div "[PERSON_NAME] last character input" at bounding box center [573, 162] width 32 height 33
click at [578, 180] on td "[PERSON_NAME] last character input" at bounding box center [387, 162] width 412 height 36
click at [583, 168] on icon at bounding box center [573, 161] width 24 height 18
click at [575, 191] on button "i" at bounding box center [571, 204] width 33 height 33
click at [395, 250] on button "n" at bounding box center [387, 250] width 33 height 33
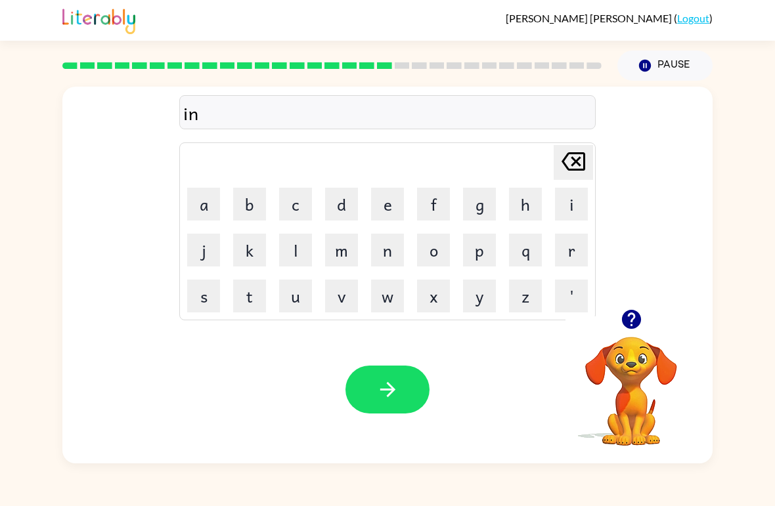
click at [310, 195] on button "c" at bounding box center [295, 204] width 33 height 33
click at [580, 247] on button "r" at bounding box center [571, 250] width 33 height 33
click at [391, 207] on button "e" at bounding box center [387, 204] width 33 height 33
click at [342, 198] on button "d" at bounding box center [341, 204] width 33 height 33
click at [567, 202] on button "i" at bounding box center [571, 204] width 33 height 33
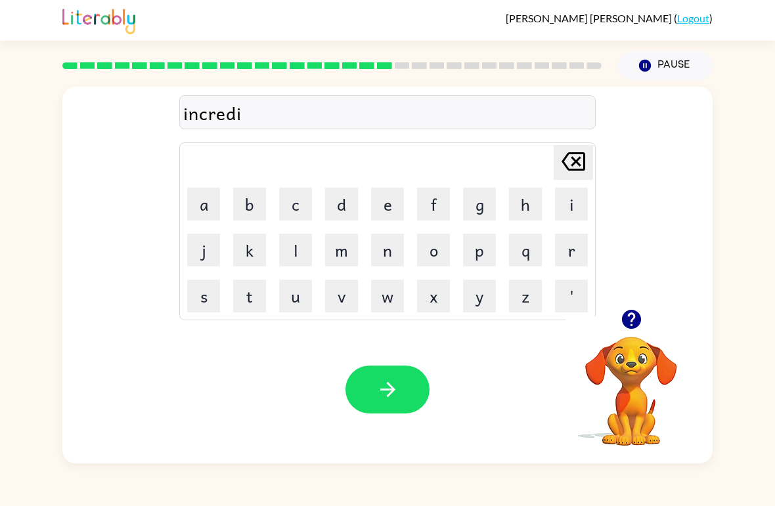
click at [250, 201] on button "b" at bounding box center [249, 204] width 33 height 33
click at [302, 250] on button "l" at bounding box center [295, 250] width 33 height 33
click at [394, 204] on button "e" at bounding box center [387, 204] width 33 height 33
click at [395, 390] on icon "button" at bounding box center [387, 389] width 23 height 23
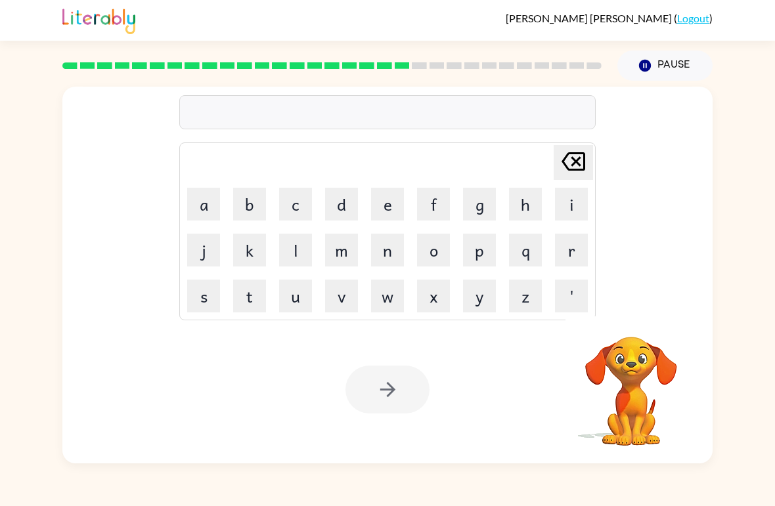
click at [303, 238] on button "l" at bounding box center [295, 250] width 33 height 33
click at [579, 200] on button "i" at bounding box center [571, 204] width 33 height 33
click at [209, 294] on button "s" at bounding box center [203, 296] width 33 height 33
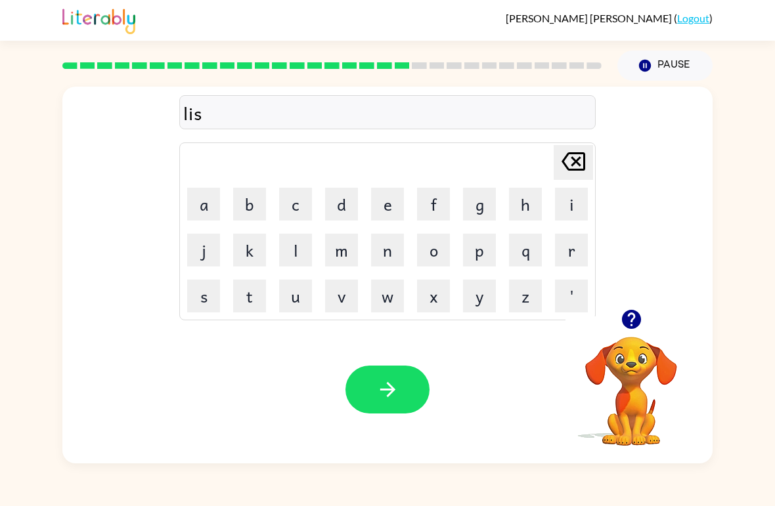
click at [252, 295] on button "t" at bounding box center [249, 296] width 33 height 33
click at [394, 207] on button "e" at bounding box center [387, 204] width 33 height 33
click at [387, 249] on button "n" at bounding box center [387, 250] width 33 height 33
click at [370, 378] on button "button" at bounding box center [387, 390] width 84 height 48
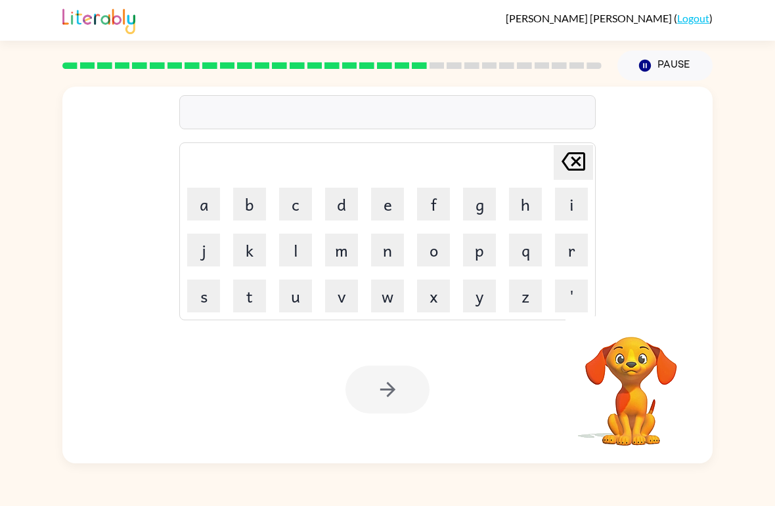
click at [391, 248] on button "n" at bounding box center [387, 250] width 33 height 33
click at [443, 261] on button "o" at bounding box center [433, 250] width 33 height 33
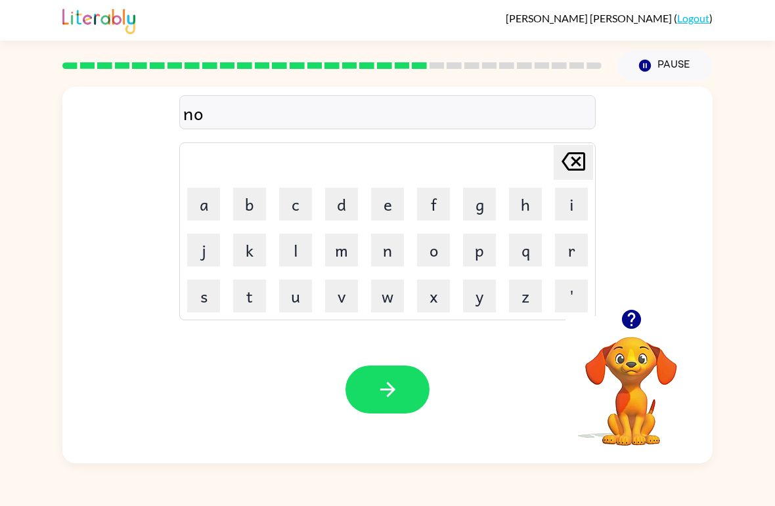
click at [349, 253] on button "m" at bounding box center [341, 250] width 33 height 33
click at [381, 201] on button "e" at bounding box center [387, 204] width 33 height 33
click at [392, 250] on button "n" at bounding box center [387, 250] width 33 height 33
click at [219, 190] on button "a" at bounding box center [203, 204] width 33 height 33
click at [249, 309] on button "t" at bounding box center [249, 296] width 33 height 33
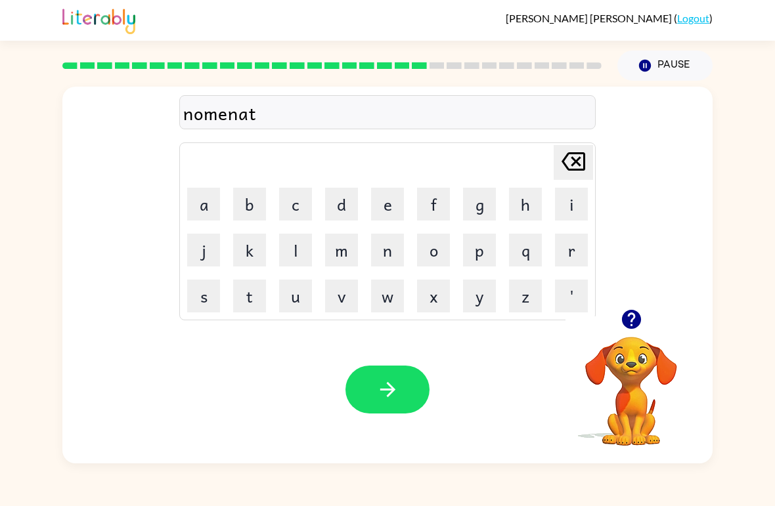
click at [387, 211] on button "e" at bounding box center [387, 204] width 33 height 33
click at [393, 414] on button "button" at bounding box center [387, 390] width 84 height 48
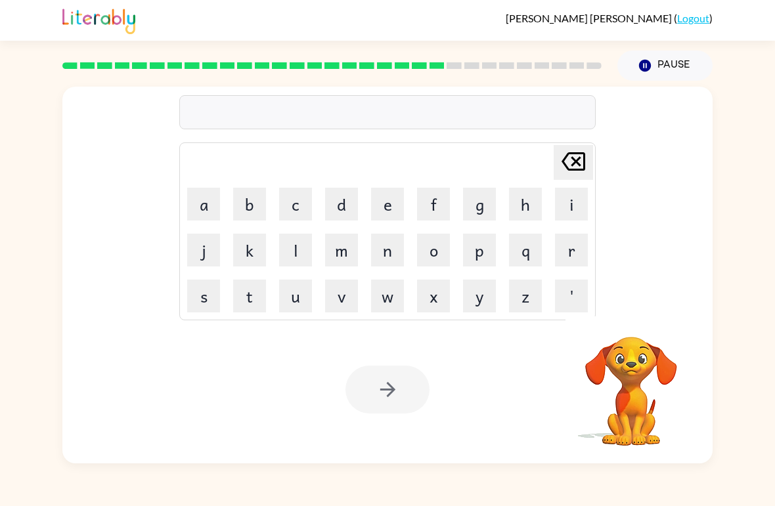
click at [214, 288] on button "s" at bounding box center [203, 296] width 33 height 33
click at [381, 215] on button "e" at bounding box center [387, 204] width 33 height 33
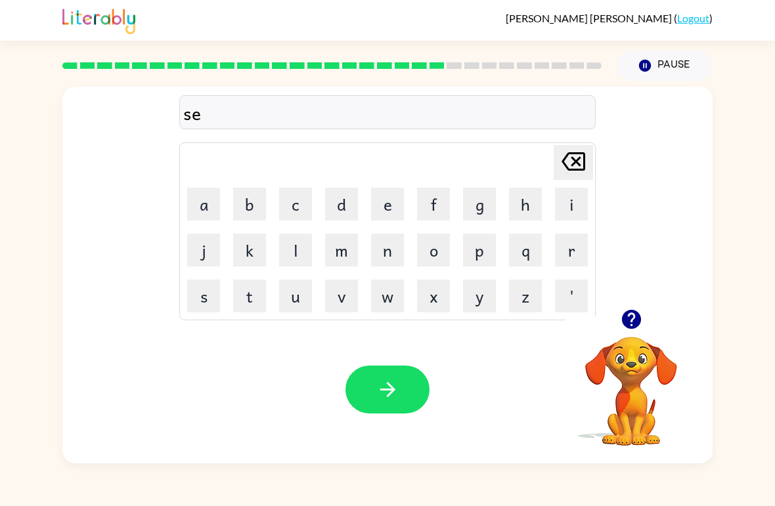
click at [213, 299] on button "s" at bounding box center [203, 296] width 33 height 33
click at [251, 303] on button "t" at bounding box center [249, 296] width 33 height 33
click at [207, 219] on button "a" at bounding box center [203, 204] width 33 height 33
click at [337, 249] on button "m" at bounding box center [341, 250] width 33 height 33
click at [387, 208] on button "e" at bounding box center [387, 204] width 33 height 33
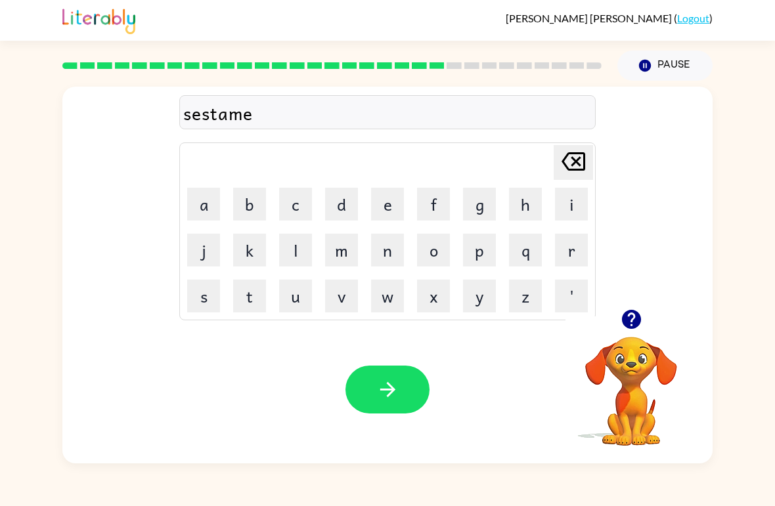
click at [393, 410] on button "button" at bounding box center [387, 390] width 84 height 48
click at [343, 302] on button "v" at bounding box center [341, 296] width 33 height 33
click at [456, 244] on table "[PERSON_NAME] last character input a b c d e f g h i j k l m n o p q r s t u v …" at bounding box center [387, 231] width 415 height 177
click at [565, 166] on icon at bounding box center [573, 161] width 24 height 18
click at [565, 165] on icon at bounding box center [573, 161] width 24 height 18
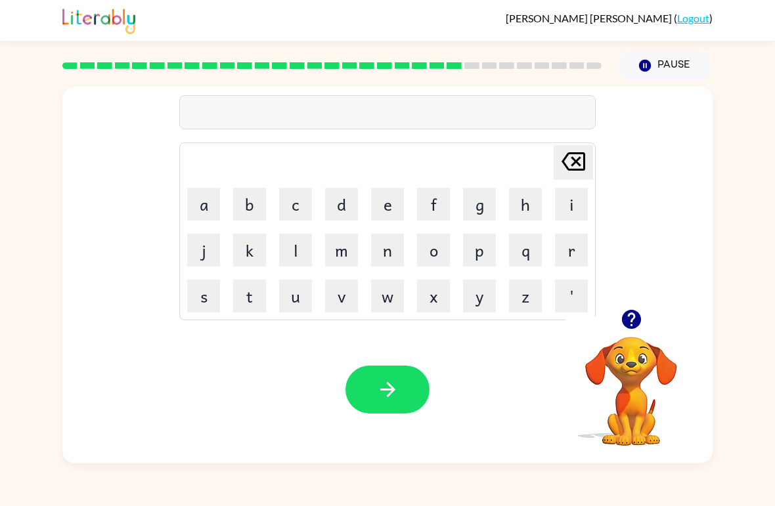
click at [630, 327] on icon "button" at bounding box center [630, 319] width 19 height 19
click at [346, 294] on button "v" at bounding box center [341, 296] width 33 height 33
click at [437, 261] on button "o" at bounding box center [433, 250] width 33 height 33
click at [581, 252] on button "r" at bounding box center [571, 250] width 33 height 33
click at [346, 205] on button "d" at bounding box center [341, 204] width 33 height 33
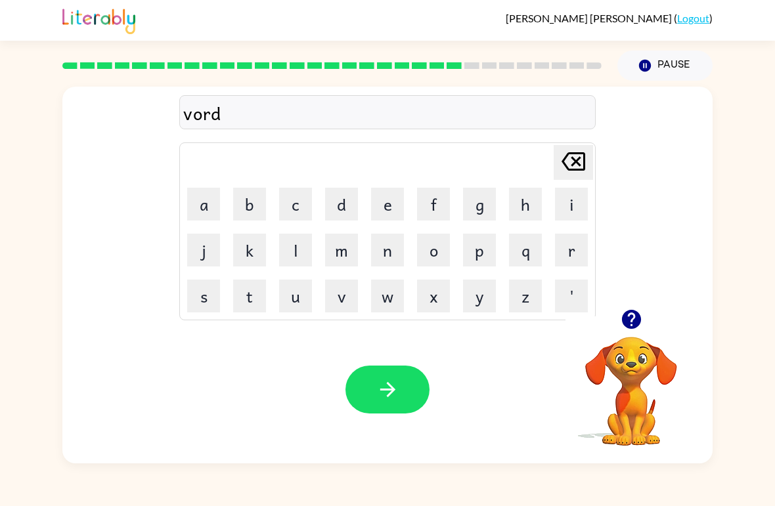
click at [579, 204] on button "i" at bounding box center [571, 204] width 33 height 33
click at [398, 199] on button "e" at bounding box center [387, 204] width 33 height 33
click at [374, 414] on button "button" at bounding box center [387, 390] width 84 height 48
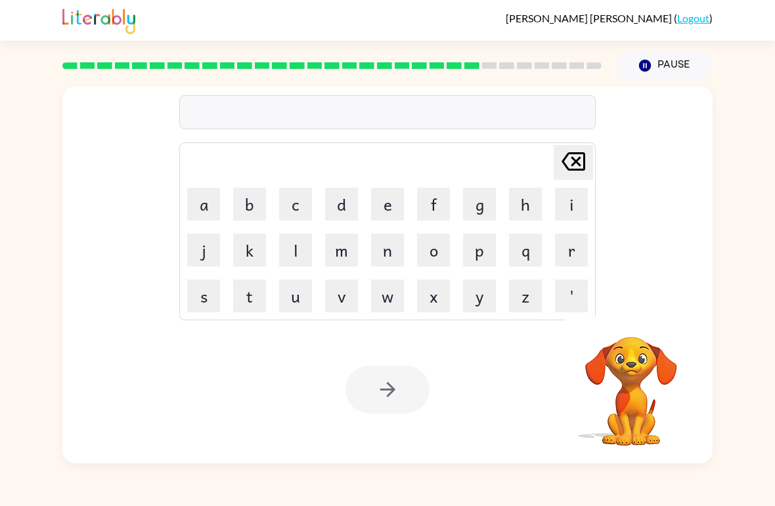
click at [576, 261] on button "r" at bounding box center [571, 250] width 33 height 33
click at [410, 190] on table "[PERSON_NAME] last character input a b c d e f g h i j k l m n o p q r s t u v …" at bounding box center [387, 231] width 415 height 177
click at [380, 210] on button "e" at bounding box center [387, 204] width 33 height 33
click at [295, 240] on button "l" at bounding box center [295, 250] width 33 height 33
click at [202, 200] on button "a" at bounding box center [203, 204] width 33 height 33
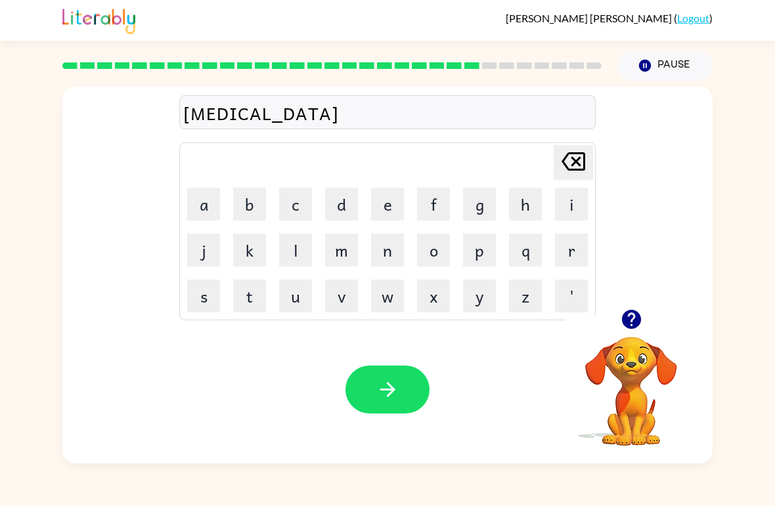
click at [263, 295] on button "t" at bounding box center [249, 296] width 33 height 33
click at [396, 215] on button "e" at bounding box center [387, 204] width 33 height 33
click at [356, 198] on button "d" at bounding box center [341, 204] width 33 height 33
click at [399, 380] on button "button" at bounding box center [387, 390] width 84 height 48
click at [265, 251] on button "k" at bounding box center [249, 250] width 33 height 33
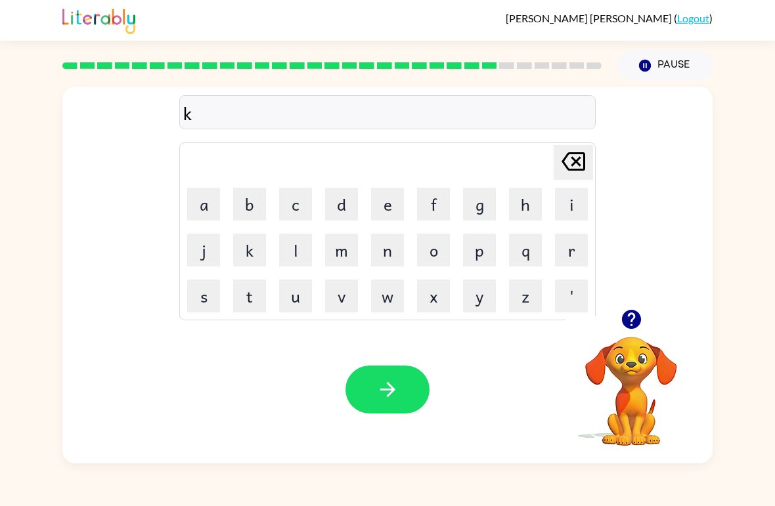
click at [576, 212] on button "i" at bounding box center [571, 204] width 33 height 33
click at [255, 299] on button "t" at bounding box center [249, 296] width 33 height 33
click at [255, 298] on button "t" at bounding box center [249, 296] width 33 height 33
click at [402, 211] on button "e" at bounding box center [387, 204] width 33 height 33
click at [400, 260] on button "n" at bounding box center [387, 250] width 33 height 33
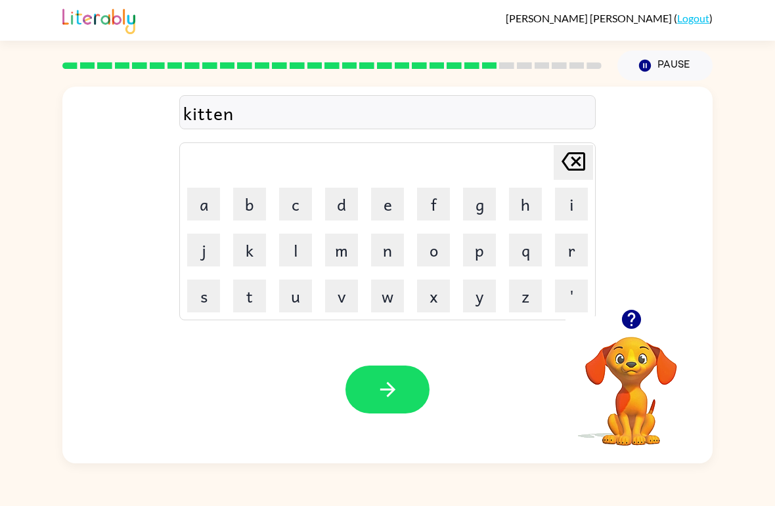
click at [402, 392] on button "button" at bounding box center [387, 390] width 84 height 48
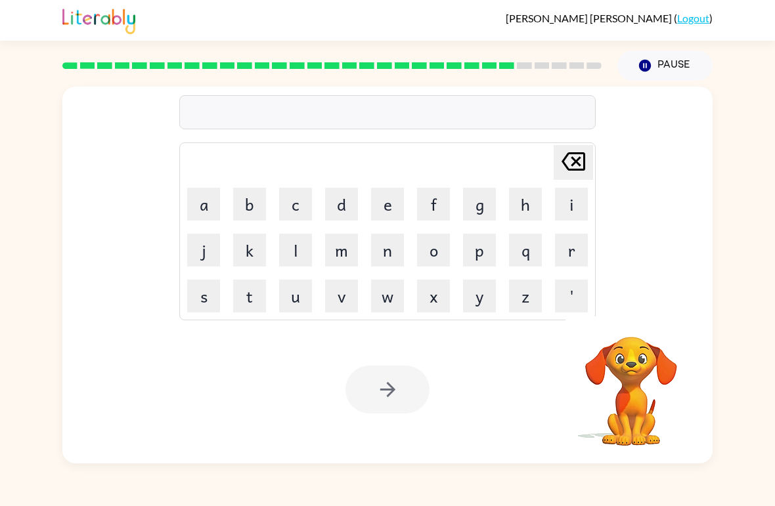
click at [351, 202] on button "d" at bounding box center [341, 204] width 33 height 33
click at [383, 219] on button "e" at bounding box center [387, 204] width 33 height 33
click at [490, 246] on button "p" at bounding box center [479, 250] width 33 height 33
click at [205, 190] on button "a" at bounding box center [203, 204] width 33 height 33
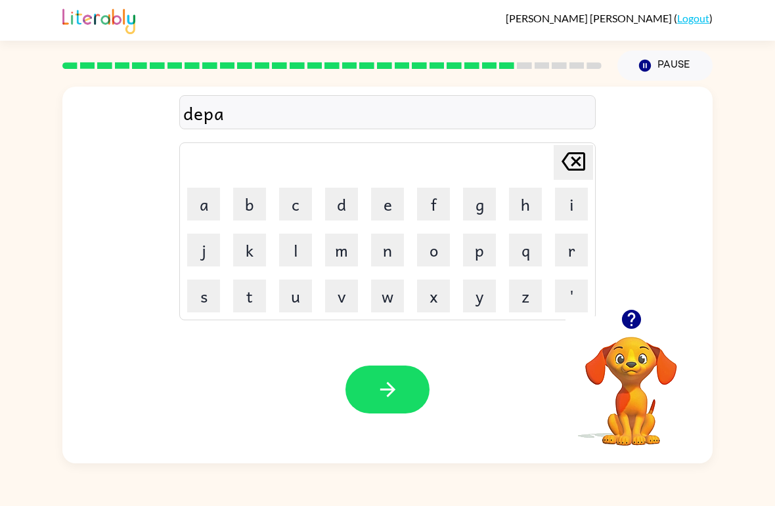
click at [253, 301] on button "t" at bounding box center [249, 296] width 33 height 33
click at [334, 250] on button "m" at bounding box center [341, 250] width 33 height 33
click at [378, 210] on button "e" at bounding box center [387, 204] width 33 height 33
click at [389, 265] on button "n" at bounding box center [387, 250] width 33 height 33
click at [251, 308] on button "t" at bounding box center [249, 296] width 33 height 33
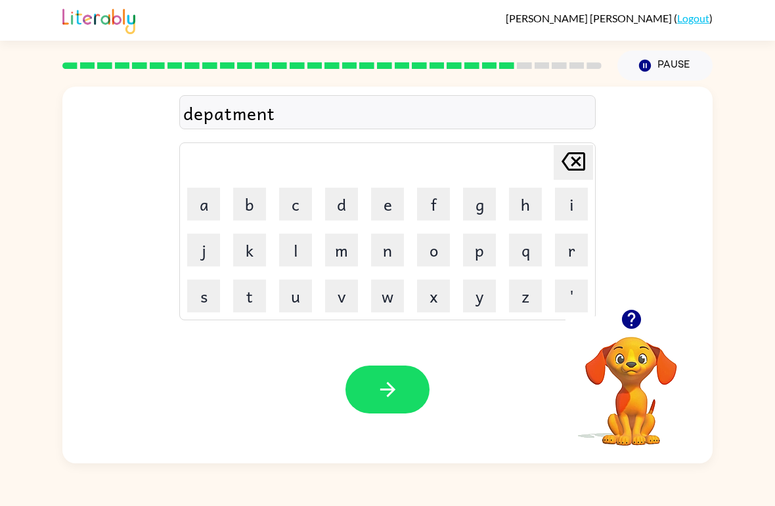
click at [379, 394] on icon "button" at bounding box center [387, 389] width 23 height 23
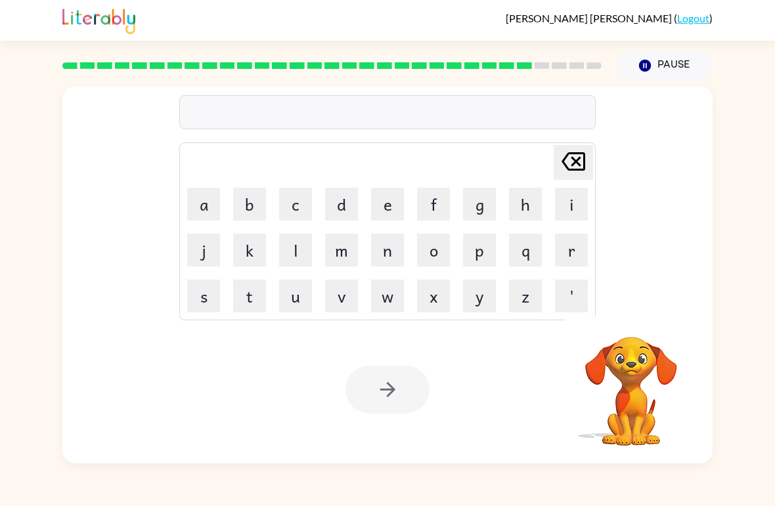
click at [202, 294] on button "s" at bounding box center [203, 296] width 33 height 33
click at [307, 257] on button "l" at bounding box center [295, 250] width 33 height 33
click at [586, 211] on button "i" at bounding box center [571, 204] width 33 height 33
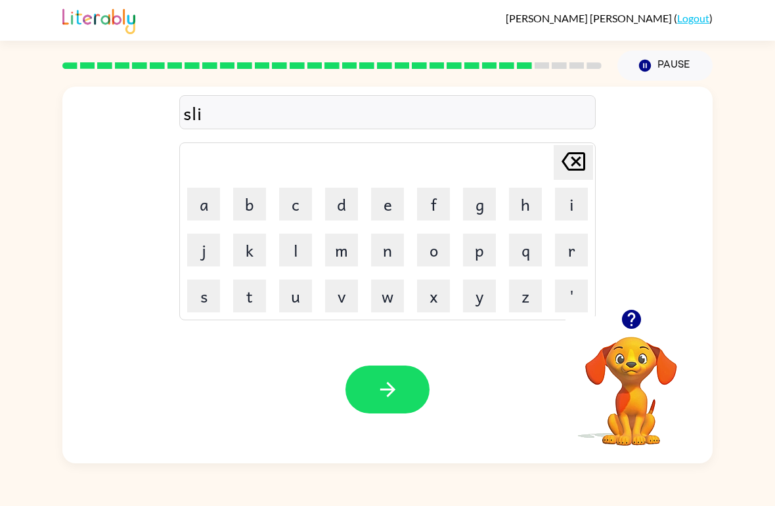
click at [475, 211] on button "g" at bounding box center [479, 204] width 33 height 33
click at [528, 214] on button "h" at bounding box center [525, 204] width 33 height 33
click at [257, 301] on button "t" at bounding box center [249, 296] width 33 height 33
click at [408, 398] on button "button" at bounding box center [387, 390] width 84 height 48
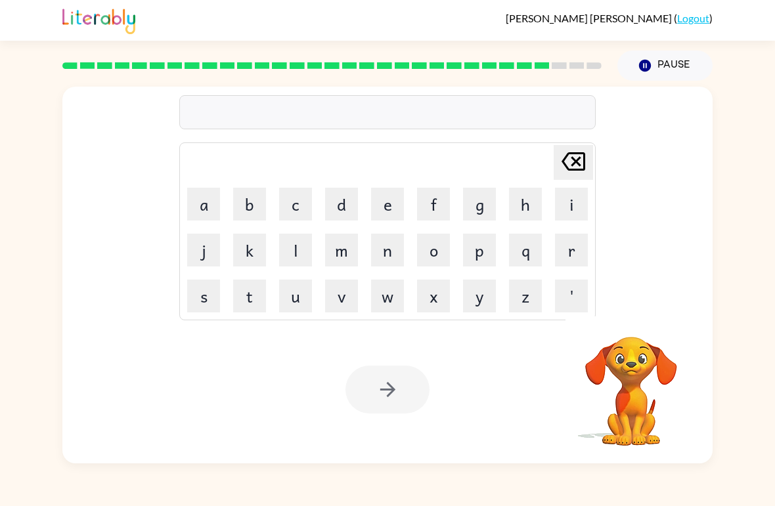
click at [338, 308] on button "v" at bounding box center [341, 296] width 33 height 33
click at [578, 163] on icon at bounding box center [573, 161] width 24 height 18
click at [299, 298] on button "u" at bounding box center [295, 296] width 33 height 33
click at [379, 250] on button "n" at bounding box center [387, 250] width 33 height 33
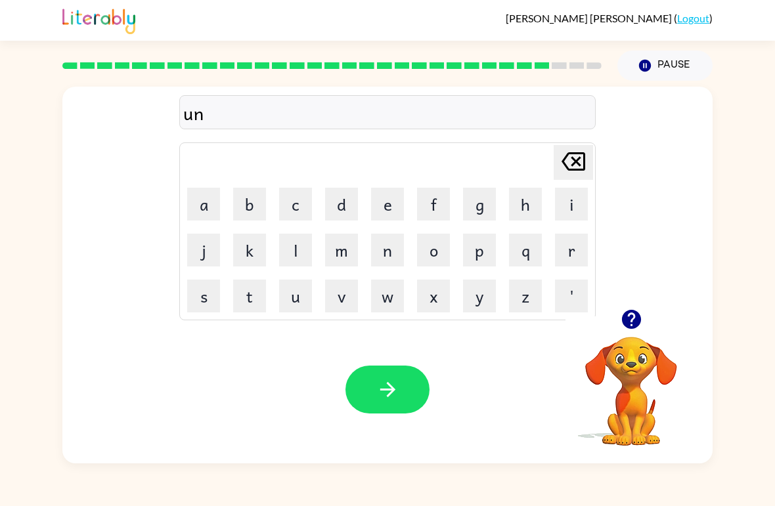
click at [578, 209] on button "i" at bounding box center [571, 204] width 33 height 33
click at [349, 295] on button "v" at bounding box center [341, 296] width 33 height 33
click at [382, 202] on button "e" at bounding box center [387, 204] width 33 height 33
click at [576, 238] on button "r" at bounding box center [571, 250] width 33 height 33
click at [200, 295] on button "s" at bounding box center [203, 296] width 33 height 33
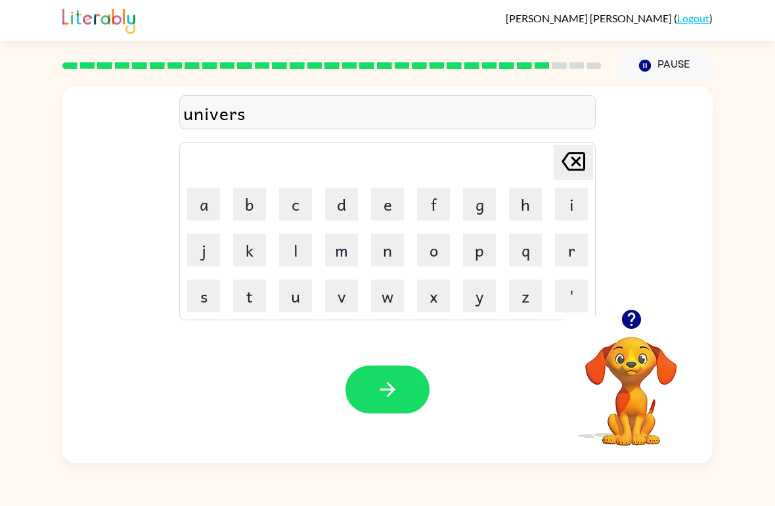
click at [211, 204] on button "a" at bounding box center [203, 204] width 33 height 33
click at [291, 254] on button "l" at bounding box center [295, 250] width 33 height 33
click at [383, 404] on button "button" at bounding box center [387, 390] width 84 height 48
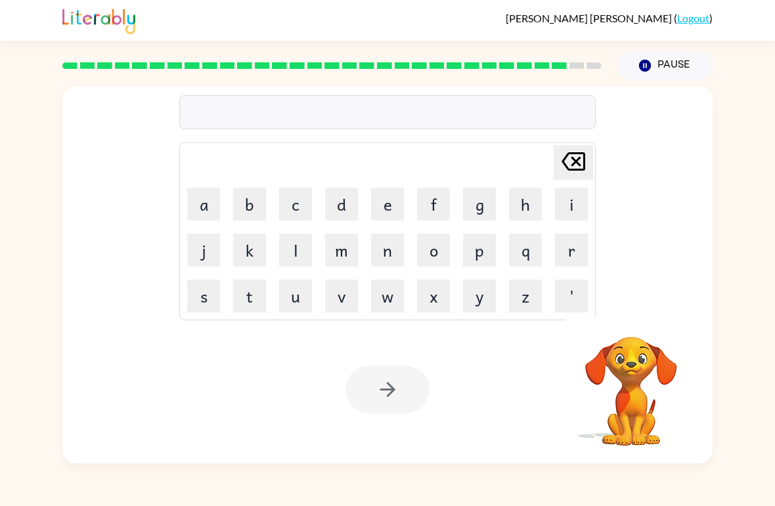
click at [207, 291] on button "s" at bounding box center [203, 296] width 33 height 33
click at [578, 207] on button "i" at bounding box center [571, 204] width 33 height 33
click at [297, 251] on button "l" at bounding box center [295, 250] width 33 height 33
click at [334, 294] on button "v" at bounding box center [341, 296] width 33 height 33
click at [195, 196] on button "a" at bounding box center [203, 204] width 33 height 33
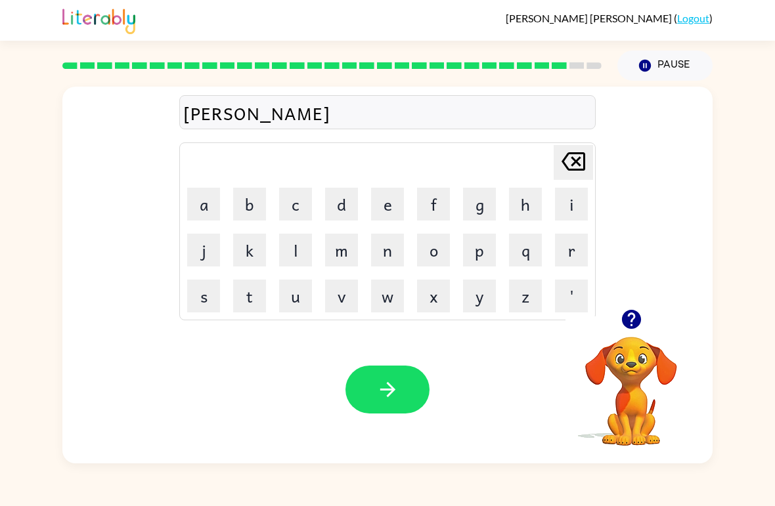
click at [572, 162] on icon "[PERSON_NAME] last character input" at bounding box center [573, 162] width 32 height 32
click at [398, 210] on button "e" at bounding box center [387, 204] width 33 height 33
click at [565, 248] on button "r" at bounding box center [571, 250] width 33 height 33
click at [350, 297] on button "v" at bounding box center [341, 296] width 33 height 33
click at [213, 204] on button "a" at bounding box center [203, 204] width 33 height 33
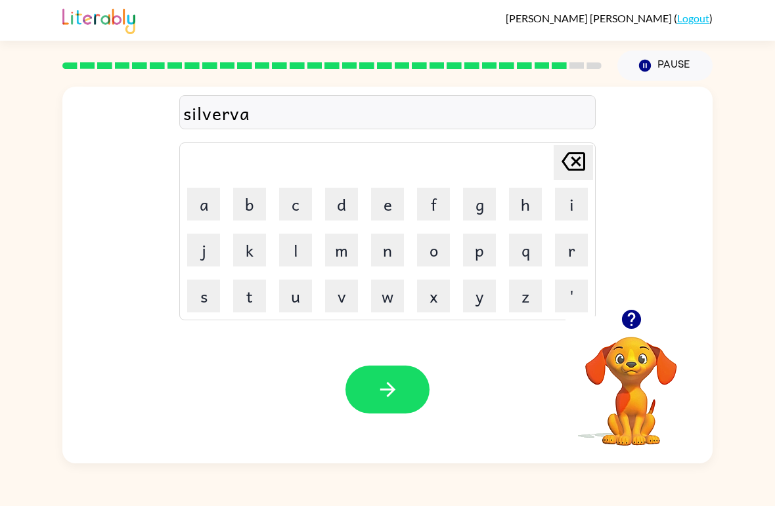
click at [570, 265] on button "r" at bounding box center [571, 250] width 33 height 33
click at [383, 199] on button "e" at bounding box center [387, 204] width 33 height 33
click at [387, 384] on icon "button" at bounding box center [386, 389] width 15 height 15
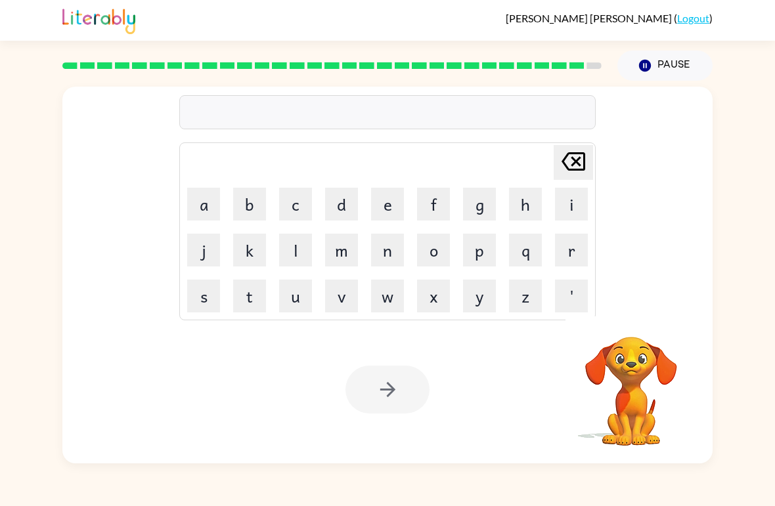
click at [402, 190] on button "e" at bounding box center [387, 204] width 33 height 33
click at [386, 256] on button "n" at bounding box center [387, 250] width 33 height 33
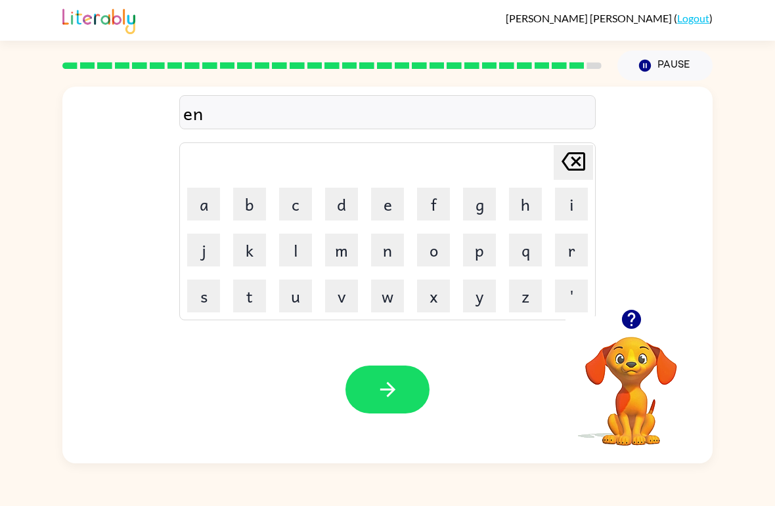
click at [297, 202] on button "c" at bounding box center [295, 204] width 33 height 33
click at [448, 250] on button "o" at bounding box center [433, 250] width 33 height 33
click at [293, 299] on button "u" at bounding box center [295, 296] width 33 height 33
click at [395, 259] on button "n" at bounding box center [387, 250] width 33 height 33
click at [248, 301] on button "t" at bounding box center [249, 296] width 33 height 33
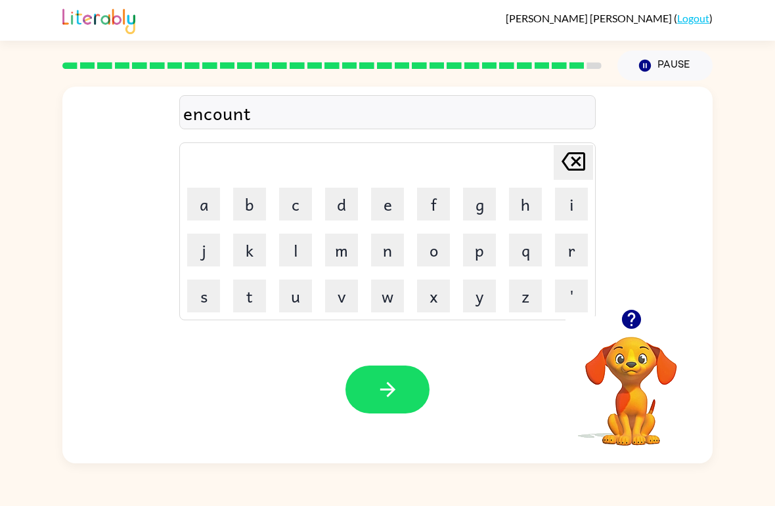
click at [391, 214] on button "e" at bounding box center [387, 204] width 33 height 33
click at [567, 257] on button "r" at bounding box center [571, 250] width 33 height 33
click at [407, 387] on button "button" at bounding box center [387, 390] width 84 height 48
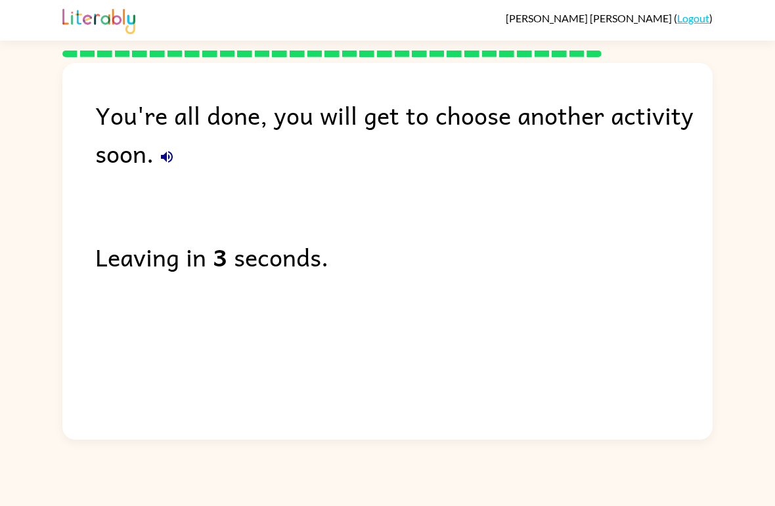
click at [591, 364] on div "You're all done, you will get to choose another activity soon. Leaving in 3 sec…" at bounding box center [387, 248] width 650 height 370
